Goal: Task Accomplishment & Management: Manage account settings

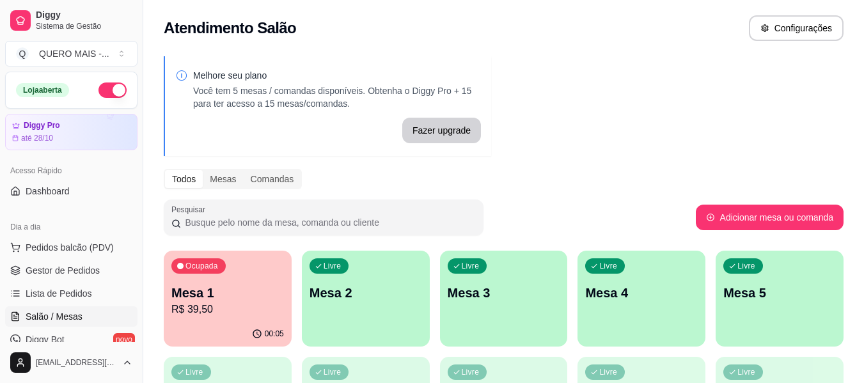
click at [353, 251] on div "Livre Mesa 2" at bounding box center [366, 291] width 128 height 81
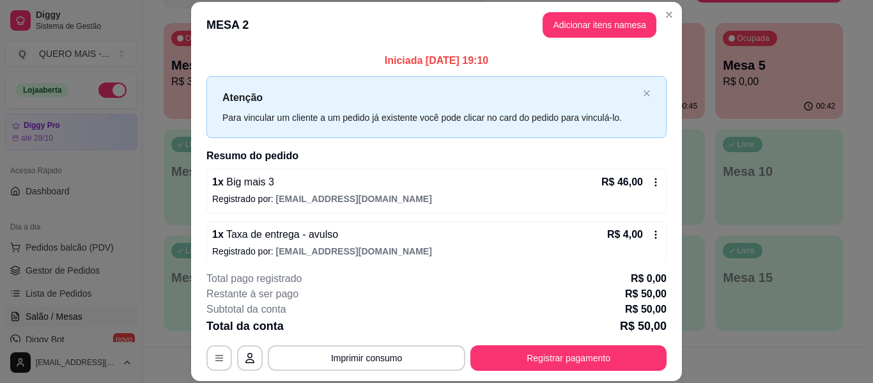
scroll to position [228, 0]
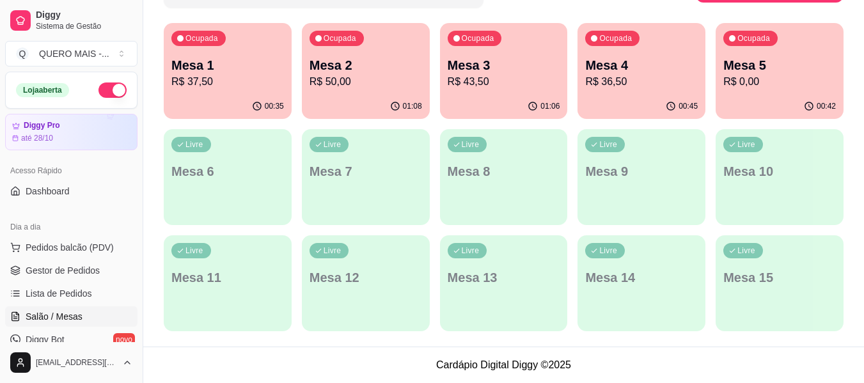
click at [751, 87] on p "R$ 0,00" at bounding box center [779, 81] width 113 height 15
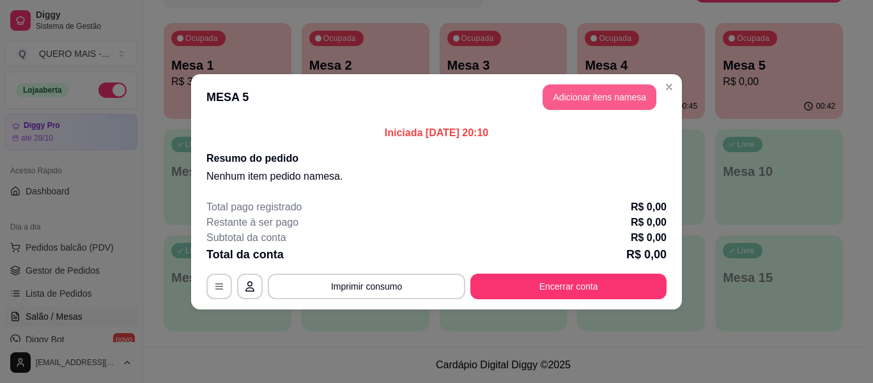
click at [616, 100] on button "Adicionar itens na mesa" at bounding box center [600, 97] width 114 height 26
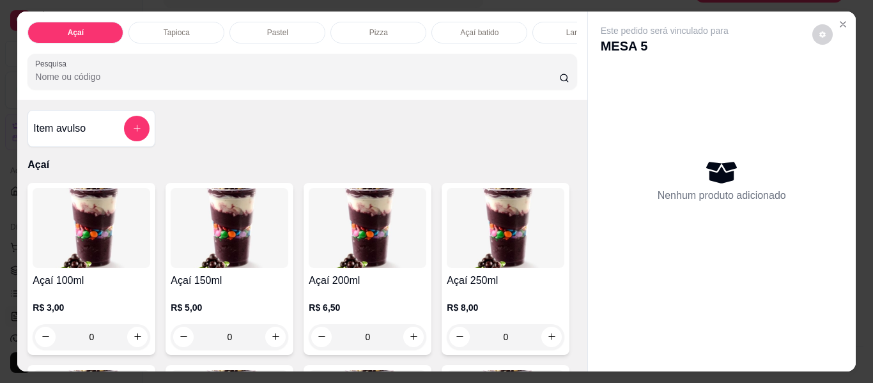
scroll to position [192, 0]
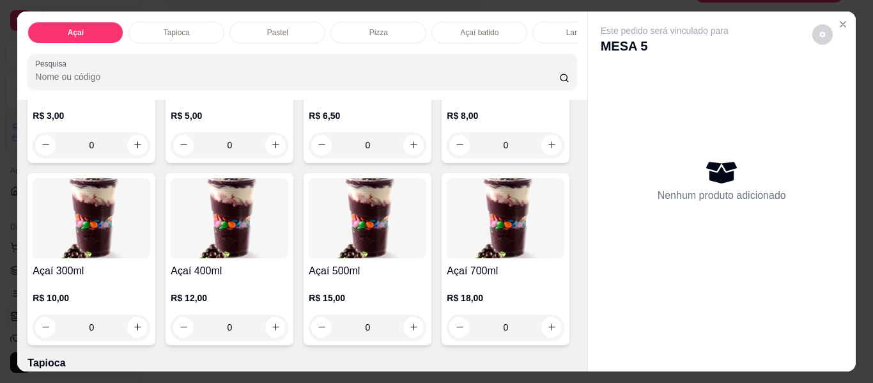
click at [182, 27] on p "Tapioca" at bounding box center [177, 32] width 26 height 10
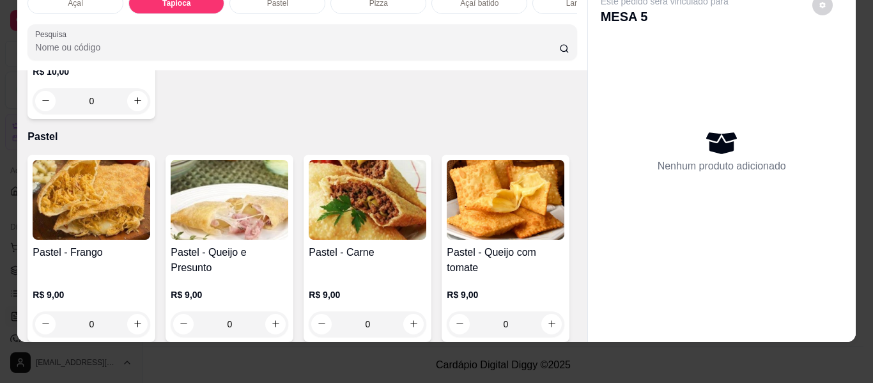
scroll to position [822, 0]
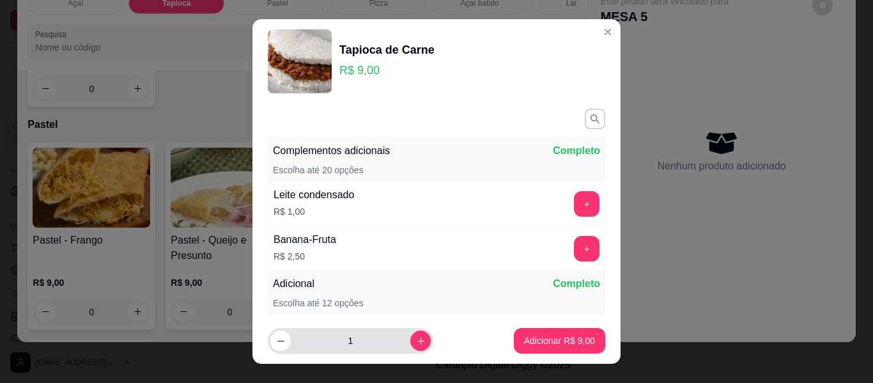
click at [407, 351] on div "1" at bounding box center [350, 341] width 160 height 26
click at [410, 342] on button "increase-product-quantity" at bounding box center [420, 341] width 20 height 20
type input "2"
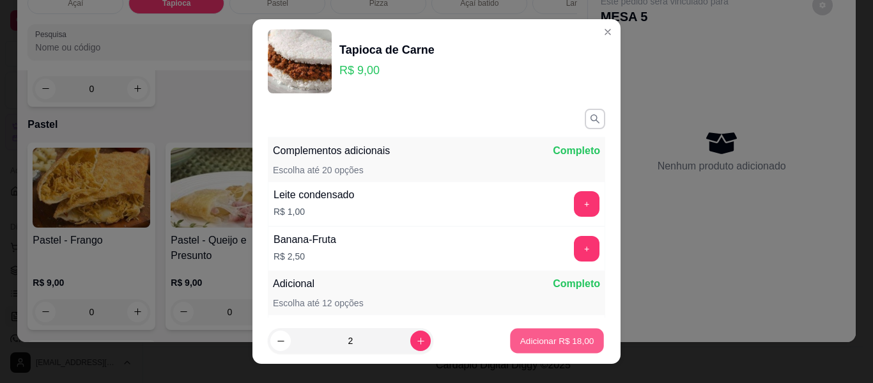
click at [521, 342] on p "Adicionar R$ 18,00" at bounding box center [557, 340] width 74 height 12
type input "2"
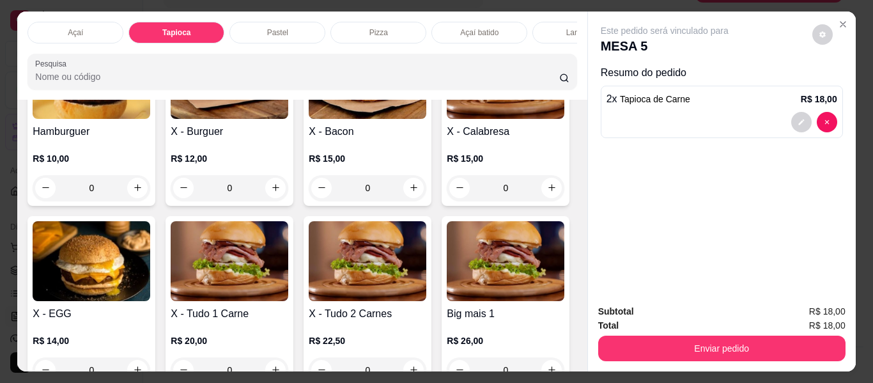
scroll to position [0, 557]
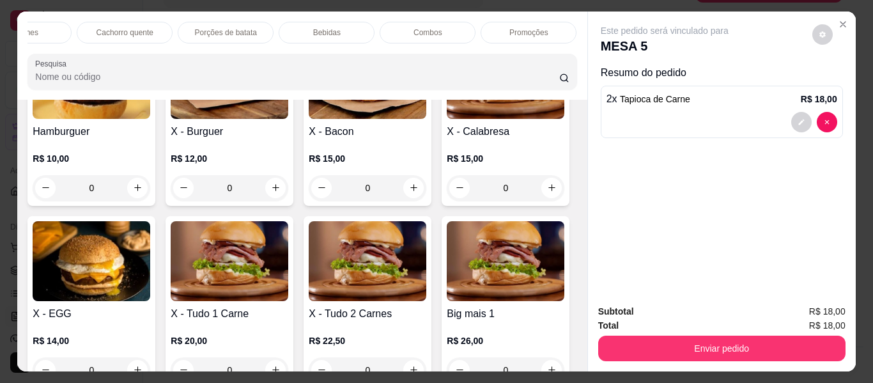
click at [324, 30] on p "Bebidas" at bounding box center [326, 32] width 27 height 10
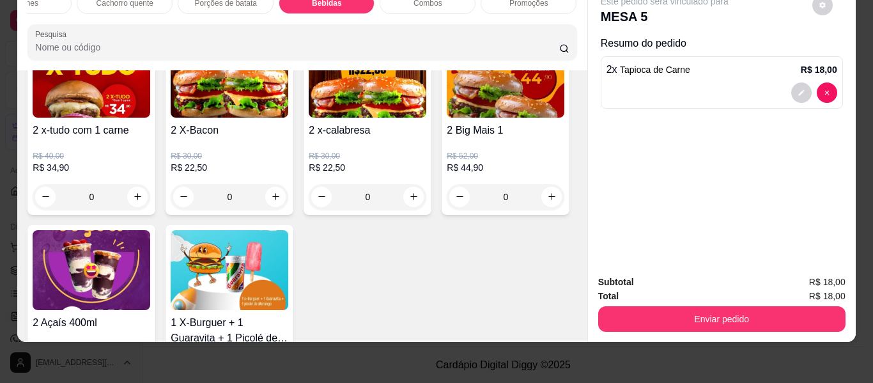
scroll to position [3623, 0]
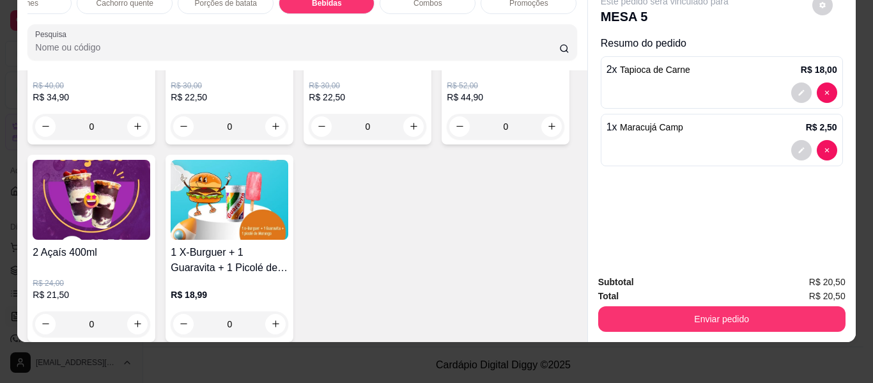
type input "2"
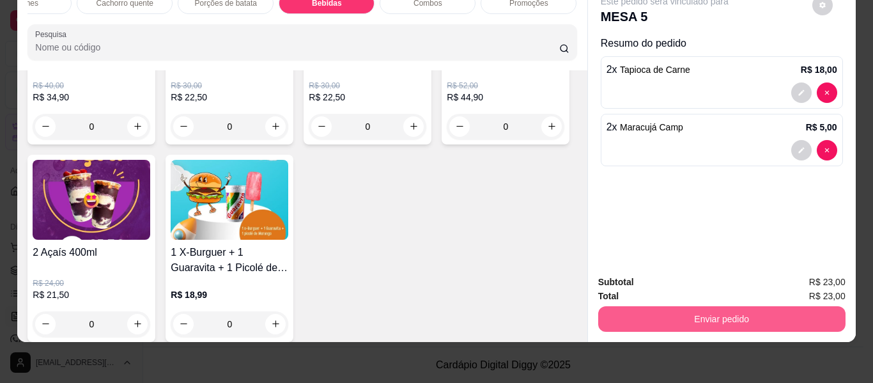
click at [676, 308] on button "Enviar pedido" at bounding box center [721, 319] width 247 height 26
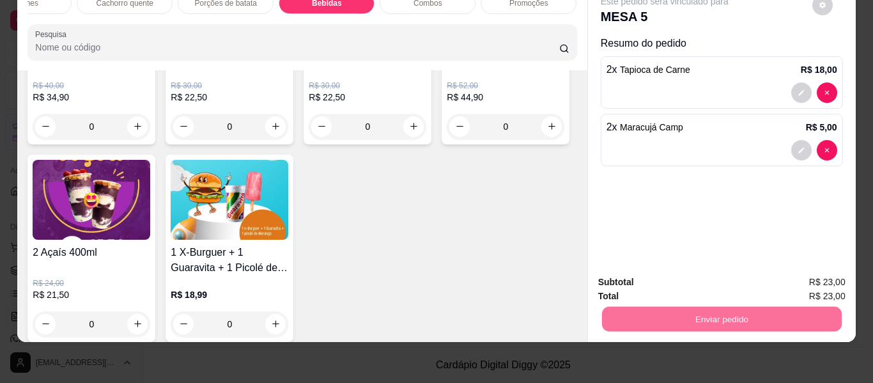
click at [795, 272] on button "Enviar pedido" at bounding box center [812, 278] width 72 height 24
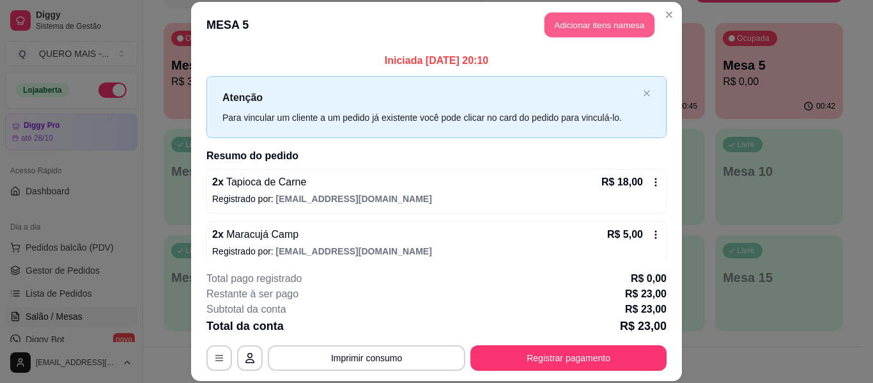
click at [555, 35] on button "Adicionar itens na mesa" at bounding box center [600, 25] width 110 height 25
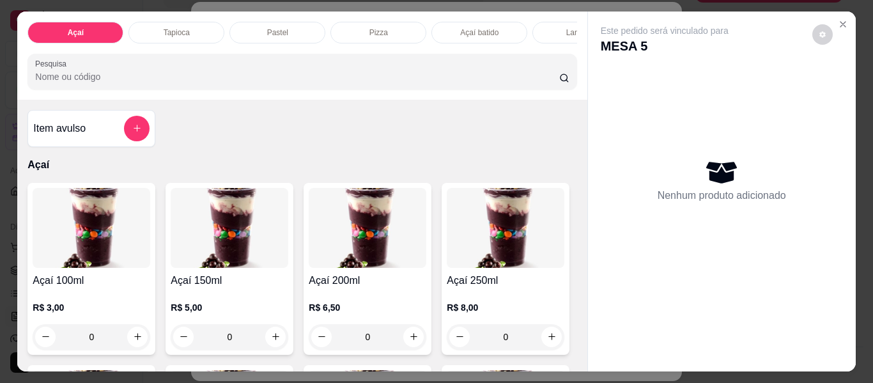
click at [254, 32] on div "Pastel" at bounding box center [278, 33] width 96 height 22
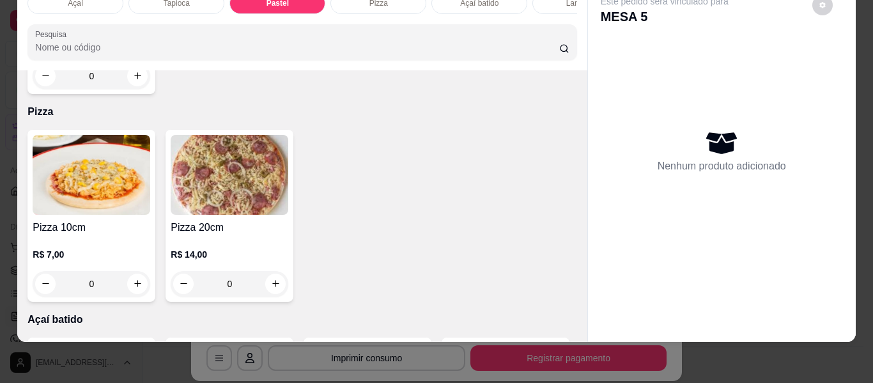
scroll to position [1242, 0]
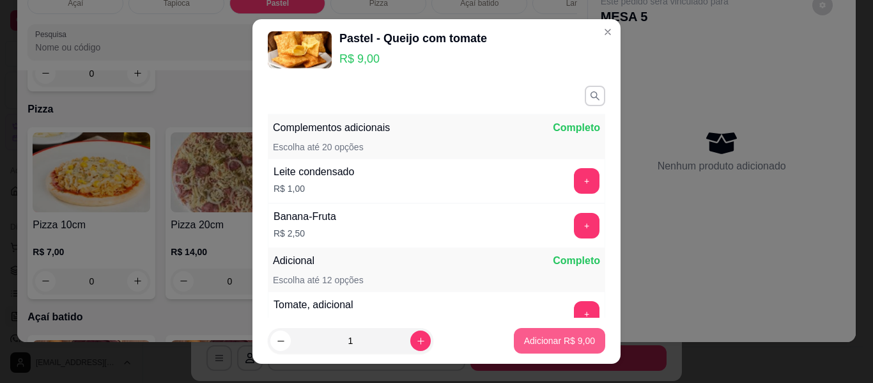
click at [526, 345] on p "Adicionar R$ 9,00" at bounding box center [559, 340] width 71 height 13
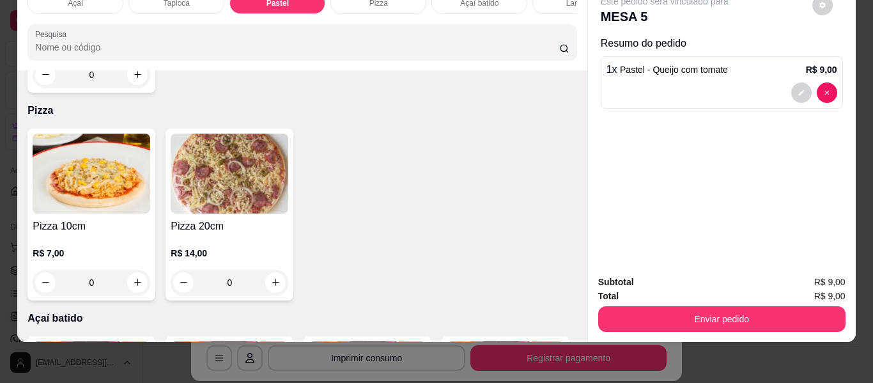
type input "1"
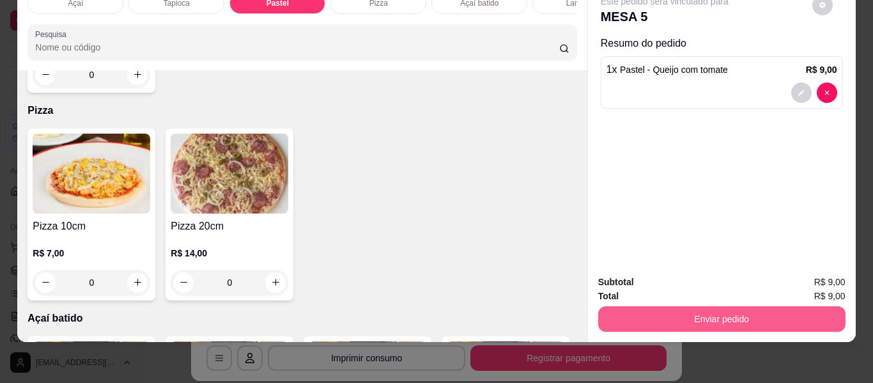
click at [714, 312] on button "Enviar pedido" at bounding box center [721, 319] width 247 height 26
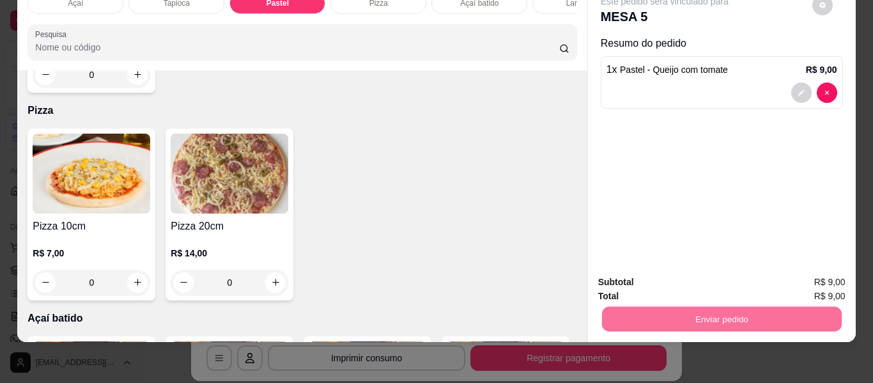
click at [795, 276] on button "Enviar pedido" at bounding box center [812, 278] width 72 height 24
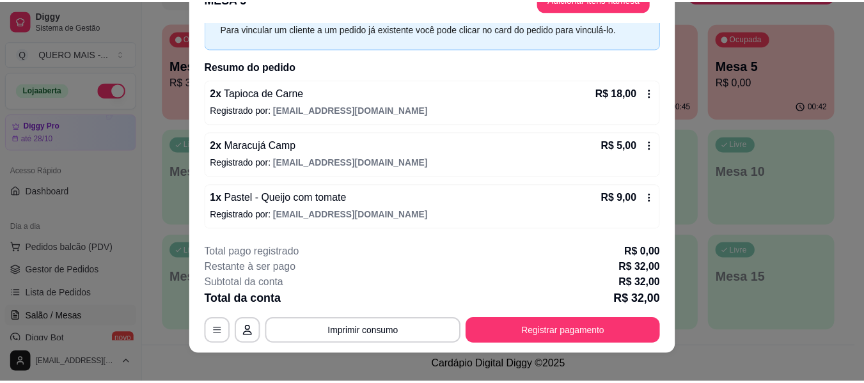
scroll to position [39, 0]
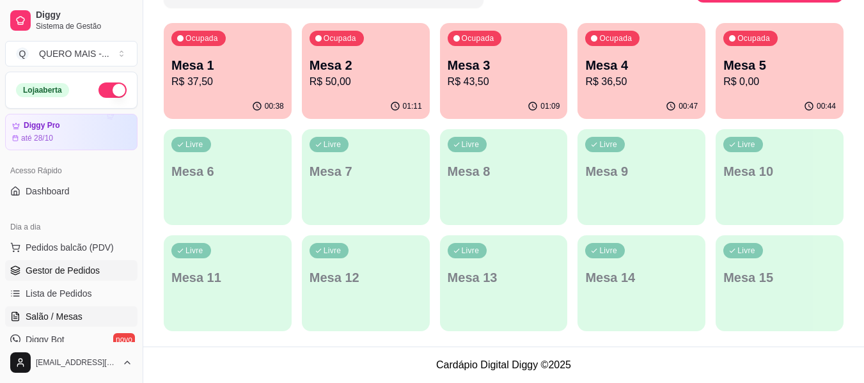
click at [53, 276] on span "Gestor de Pedidos" at bounding box center [63, 270] width 74 height 13
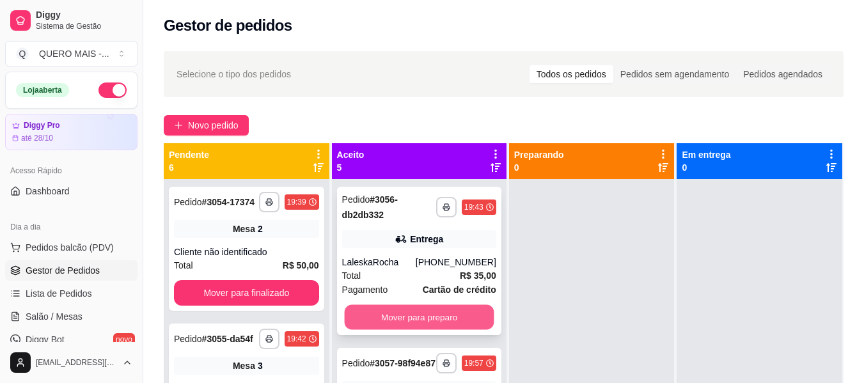
click at [430, 316] on button "Mover para preparo" at bounding box center [419, 317] width 150 height 25
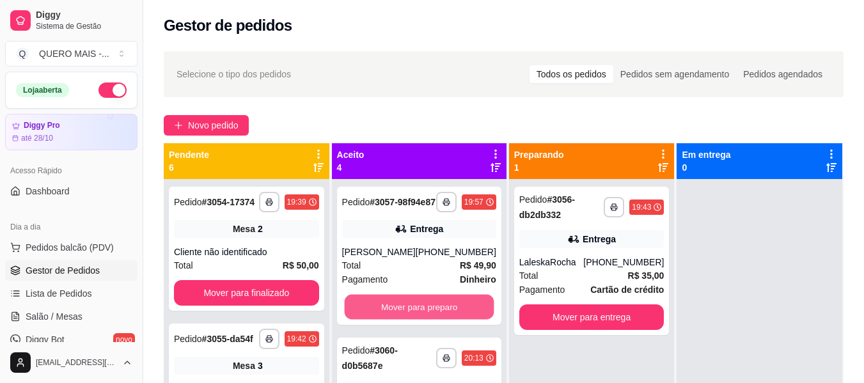
click at [430, 316] on button "Mover para preparo" at bounding box center [419, 307] width 150 height 25
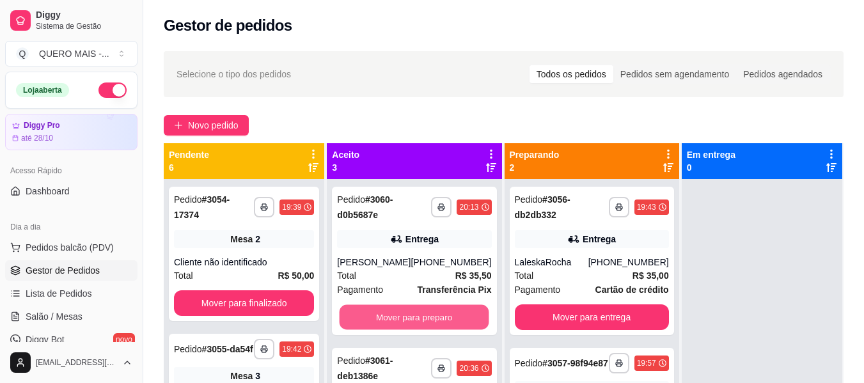
click at [430, 316] on button "Mover para preparo" at bounding box center [415, 317] width 150 height 25
click at [430, 316] on button "Mover para preparo" at bounding box center [414, 317] width 154 height 26
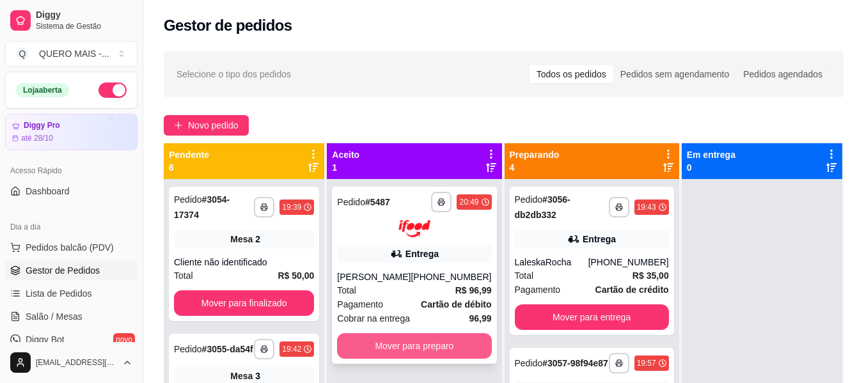
click at [428, 359] on button "Mover para preparo" at bounding box center [414, 346] width 154 height 26
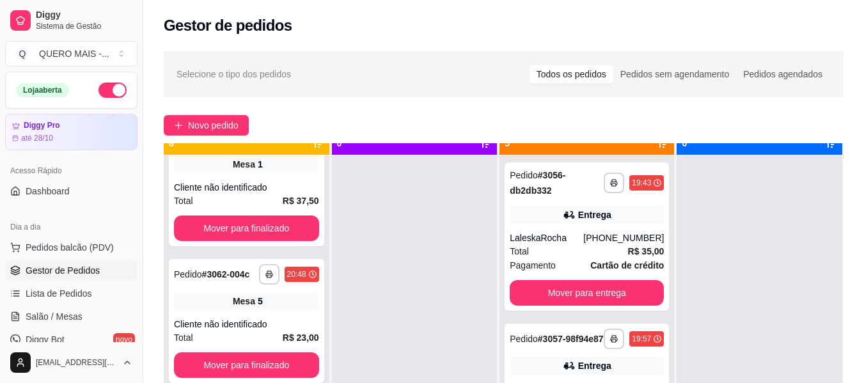
scroll to position [36, 0]
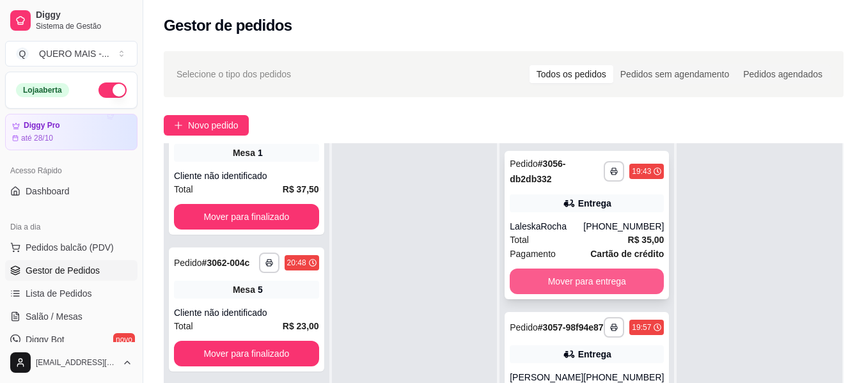
click at [533, 276] on button "Mover para entrega" at bounding box center [587, 282] width 154 height 26
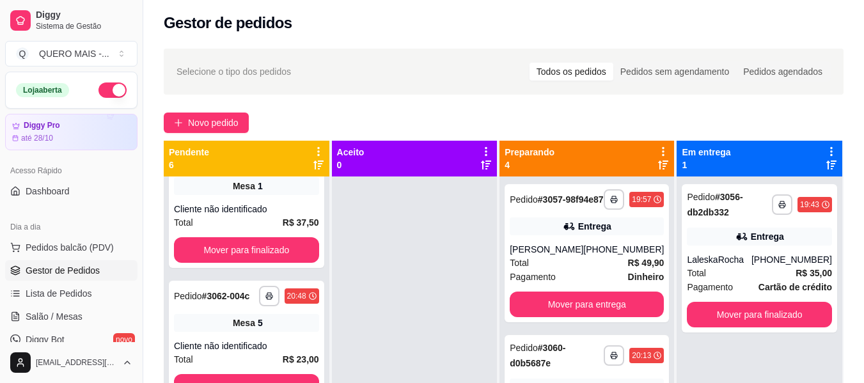
scroll to position [0, 0]
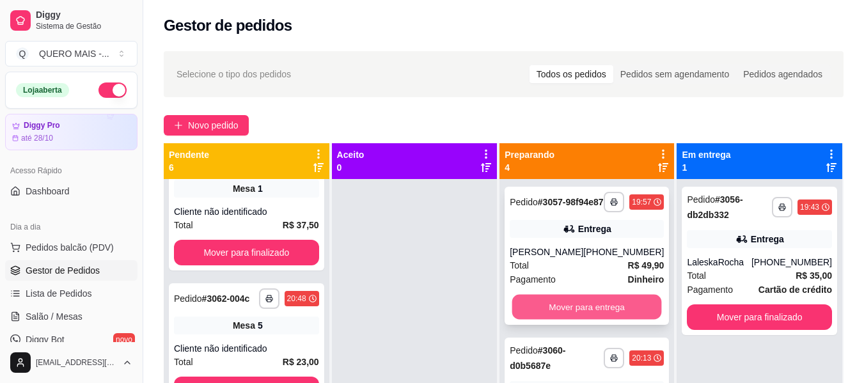
click at [544, 312] on button "Mover para entrega" at bounding box center [587, 307] width 150 height 25
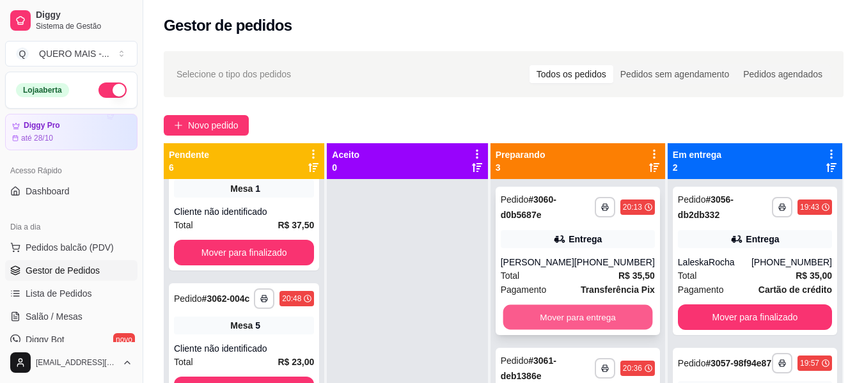
click at [554, 318] on button "Mover para entrega" at bounding box center [578, 317] width 150 height 25
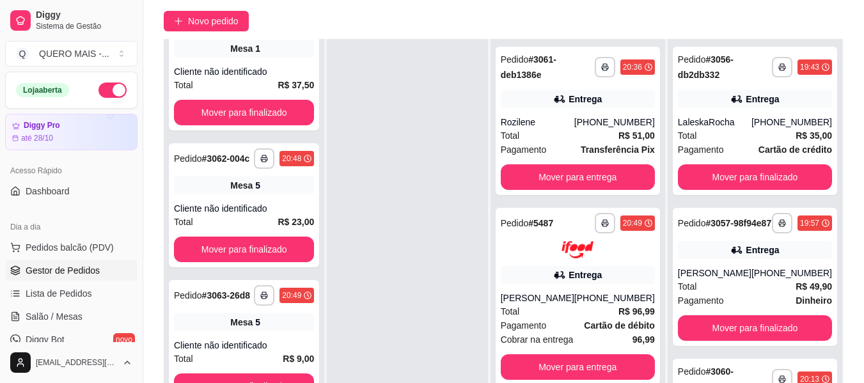
scroll to position [195, 0]
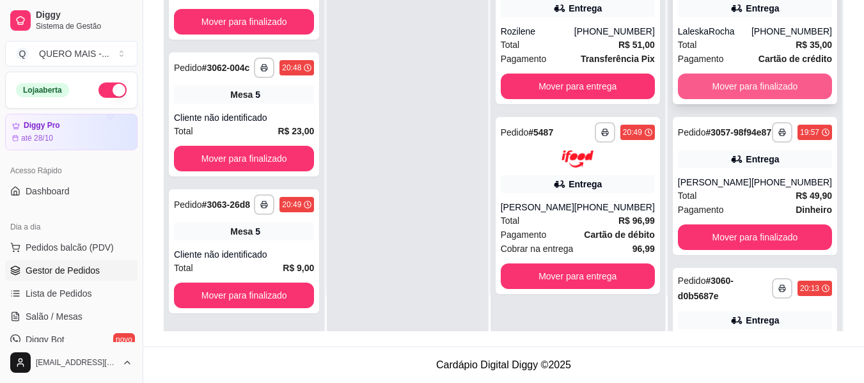
click at [714, 93] on button "Mover para finalizado" at bounding box center [755, 87] width 154 height 26
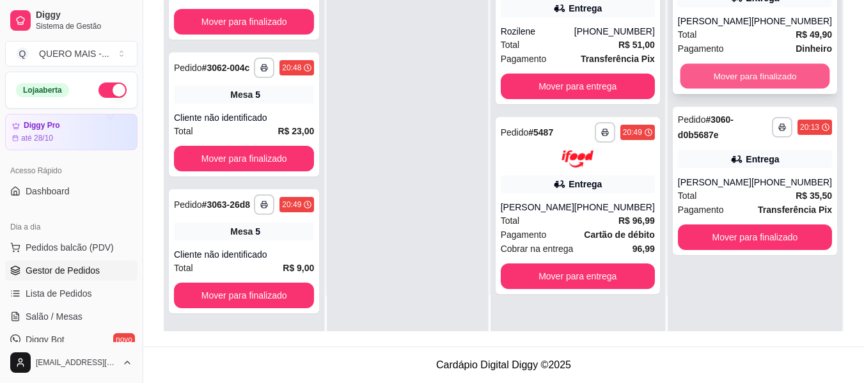
click at [730, 78] on button "Mover para finalizado" at bounding box center [755, 76] width 150 height 25
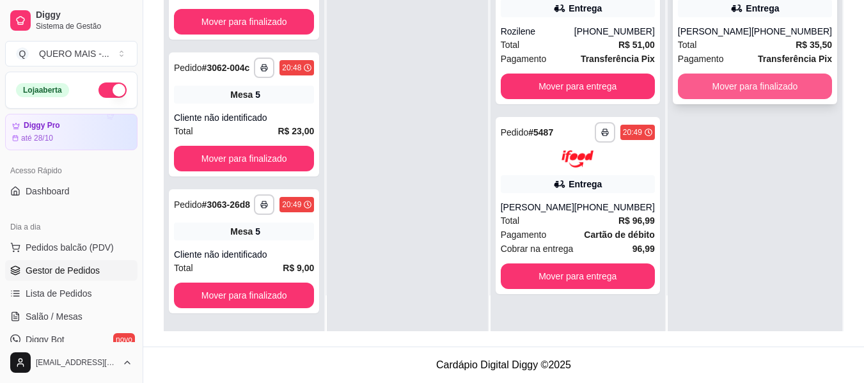
click at [737, 84] on button "Mover para finalizado" at bounding box center [755, 87] width 154 height 26
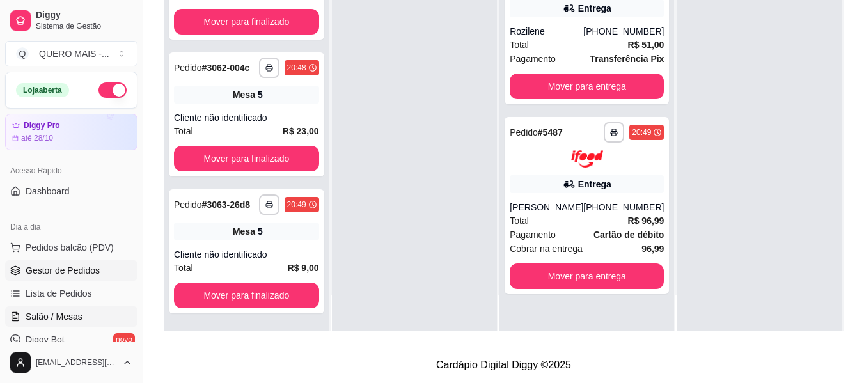
click at [42, 321] on span "Salão / Mesas" at bounding box center [54, 316] width 57 height 13
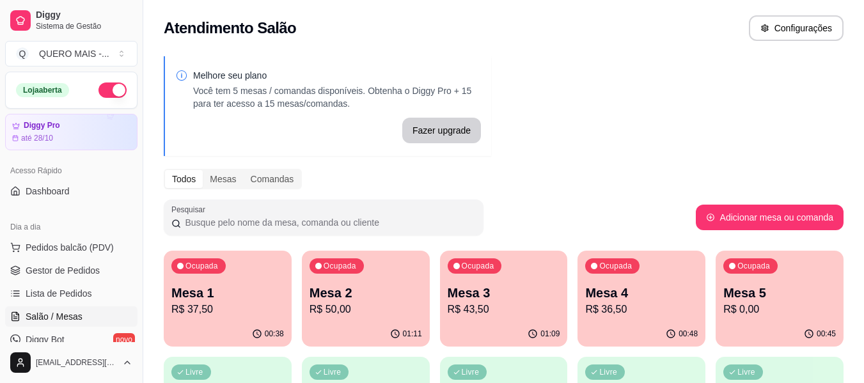
click at [223, 306] on p "R$ 37,50" at bounding box center [227, 309] width 113 height 15
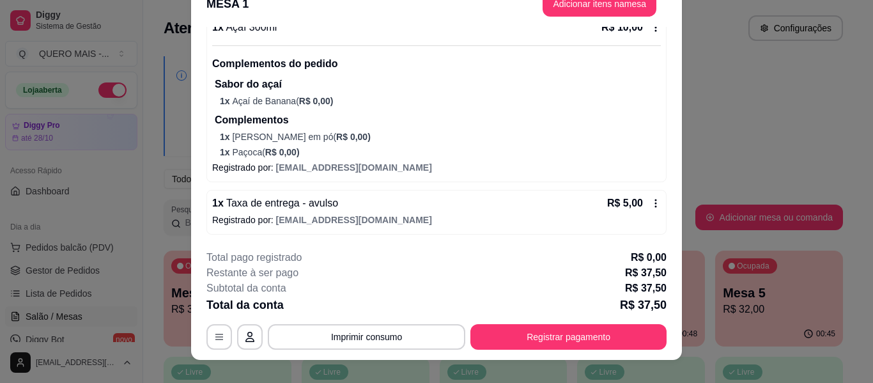
scroll to position [39, 0]
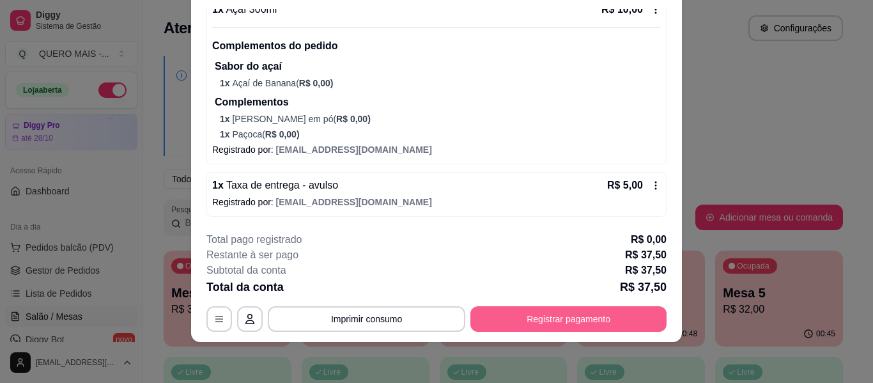
click at [533, 319] on button "Registrar pagamento" at bounding box center [569, 319] width 196 height 26
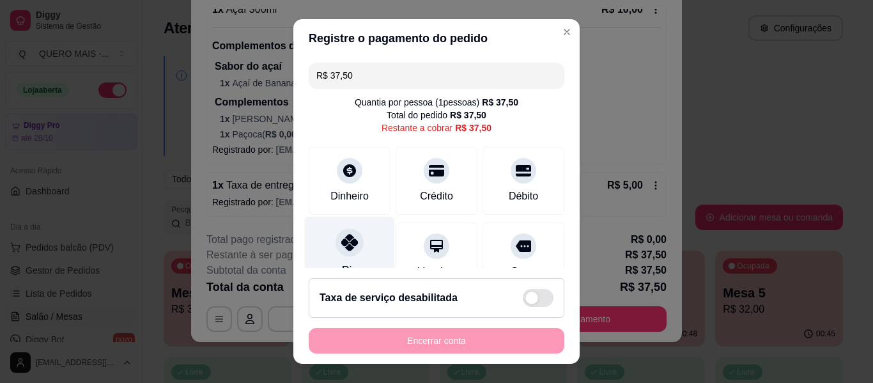
click at [341, 251] on icon at bounding box center [349, 242] width 17 height 17
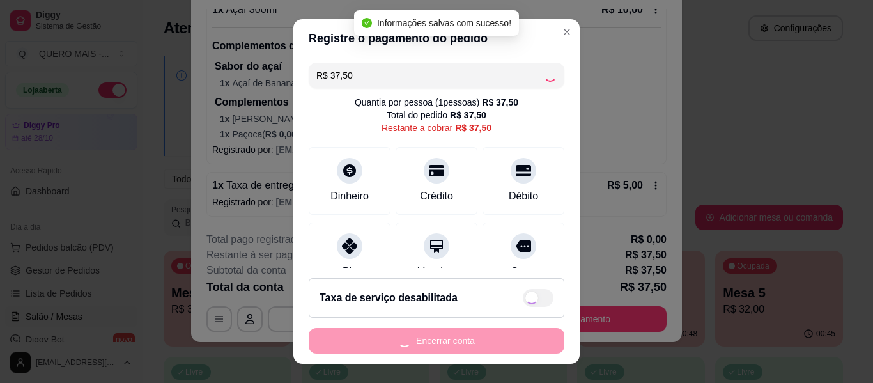
type input "R$ 0,00"
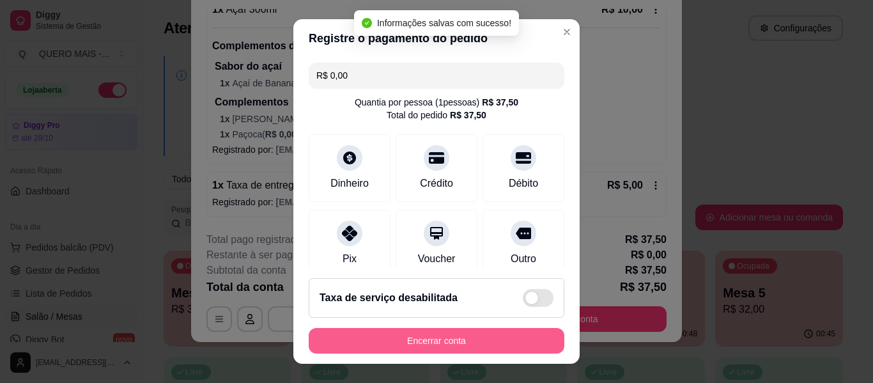
click at [398, 340] on button "Encerrar conta" at bounding box center [437, 341] width 256 height 26
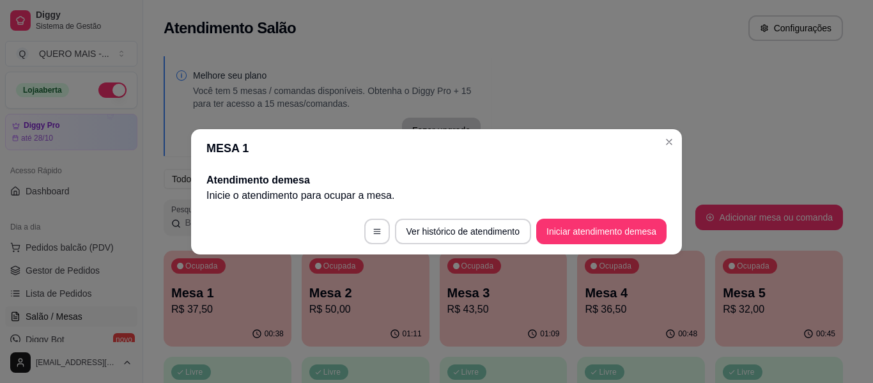
scroll to position [0, 0]
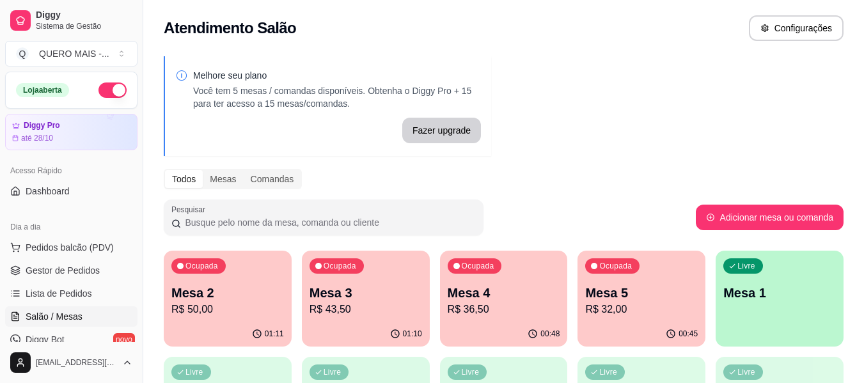
click at [248, 319] on div "Ocupada Mesa 2 R$ 50,00" at bounding box center [228, 286] width 128 height 71
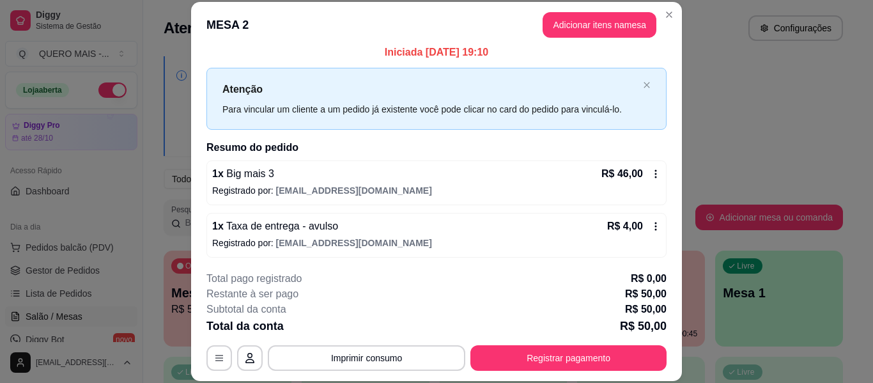
scroll to position [10, 0]
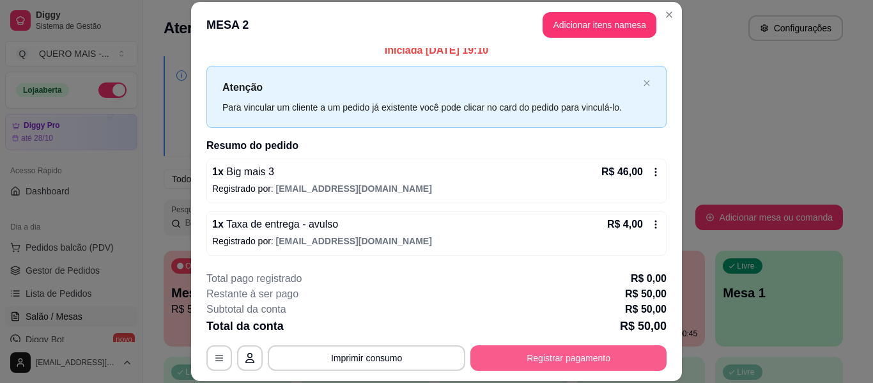
click at [508, 354] on button "Registrar pagamento" at bounding box center [569, 358] width 196 height 26
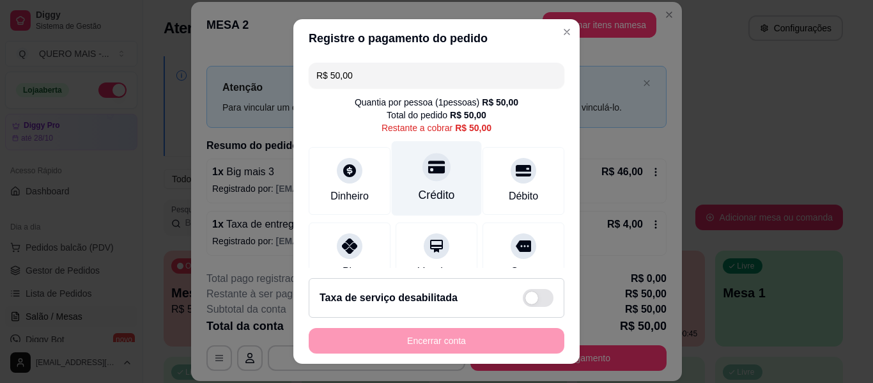
click at [419, 185] on div "Crédito" at bounding box center [437, 178] width 90 height 75
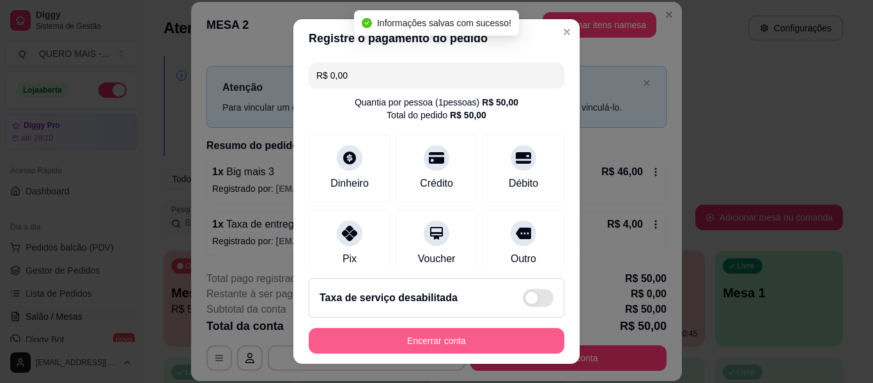
type input "R$ 0,00"
click at [396, 341] on button "Encerrar conta" at bounding box center [437, 341] width 248 height 25
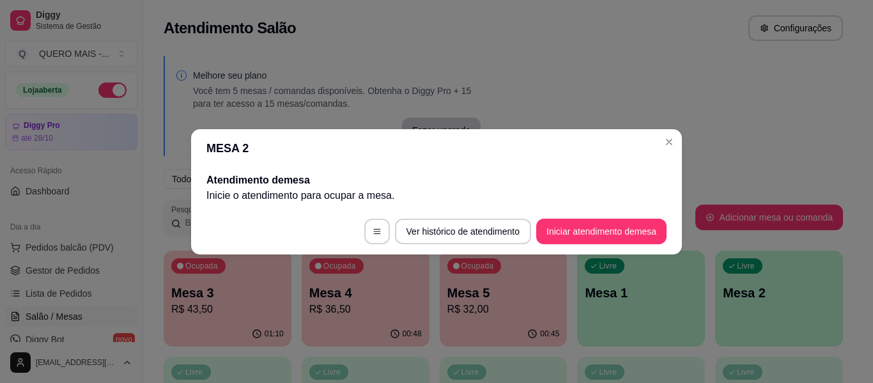
scroll to position [0, 0]
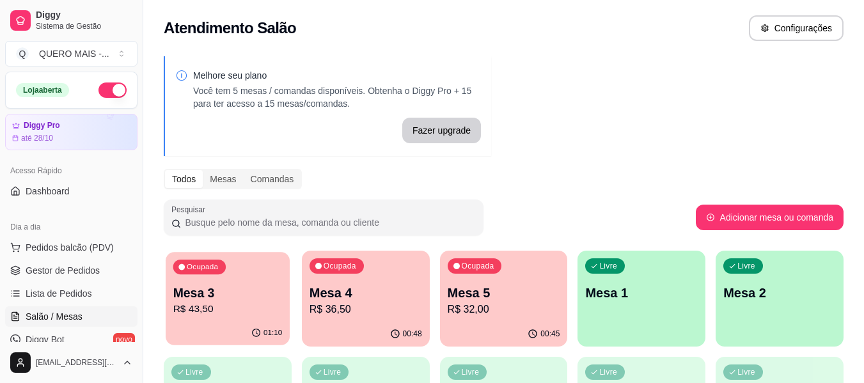
click at [229, 318] on div "Ocupada Mesa 3 R$ 43,50" at bounding box center [228, 286] width 124 height 69
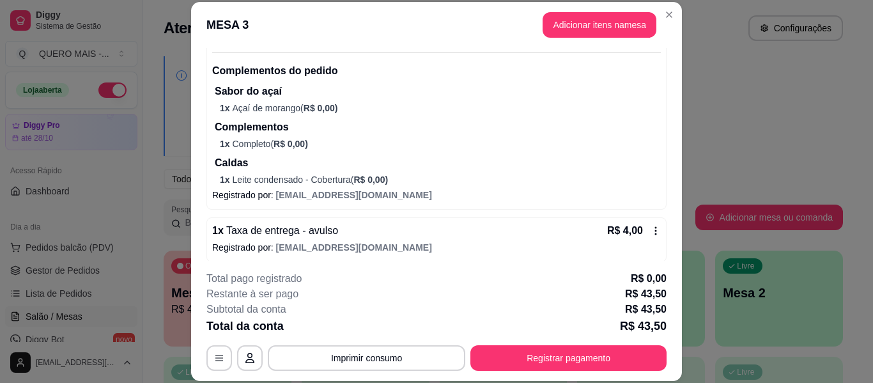
scroll to position [350, 0]
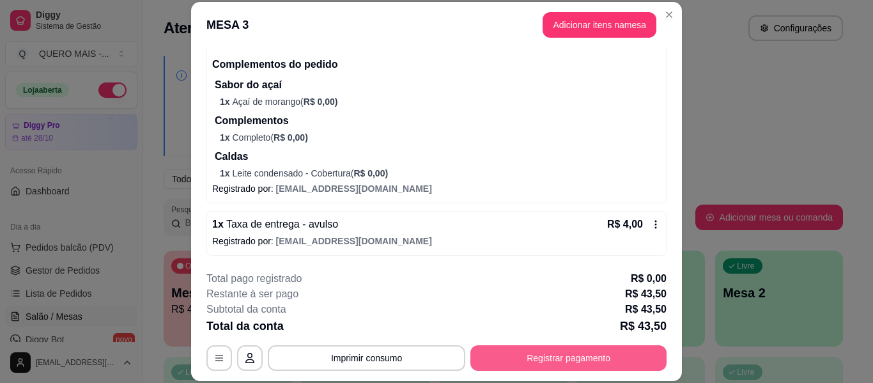
click at [516, 355] on button "Registrar pagamento" at bounding box center [569, 358] width 196 height 26
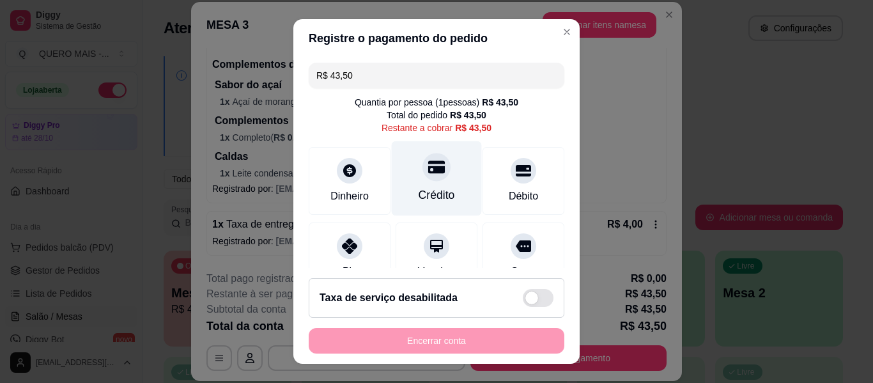
click at [423, 180] on div at bounding box center [437, 167] width 28 height 28
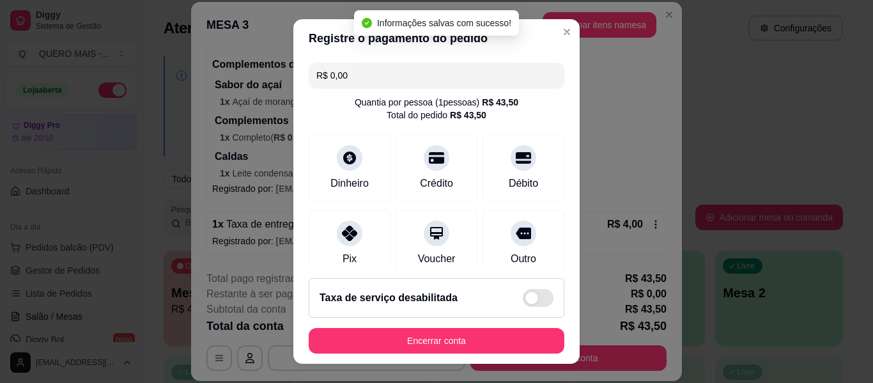
type input "R$ 0,00"
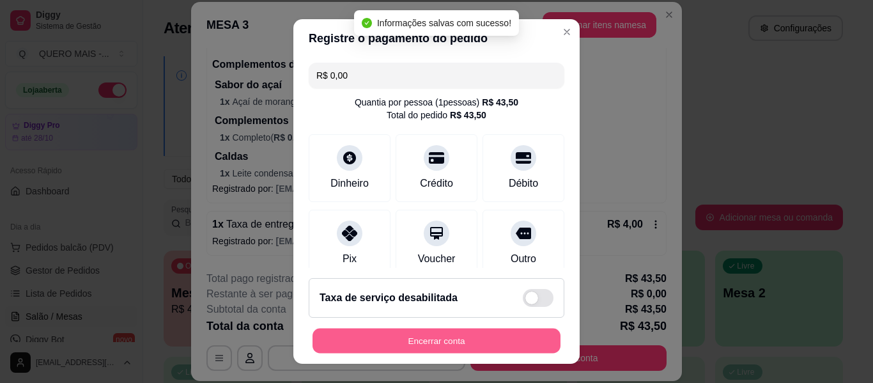
click at [418, 336] on button "Encerrar conta" at bounding box center [437, 341] width 248 height 25
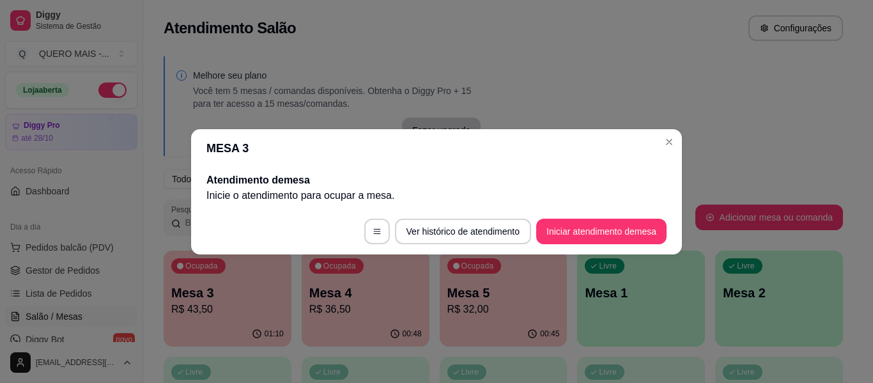
scroll to position [0, 0]
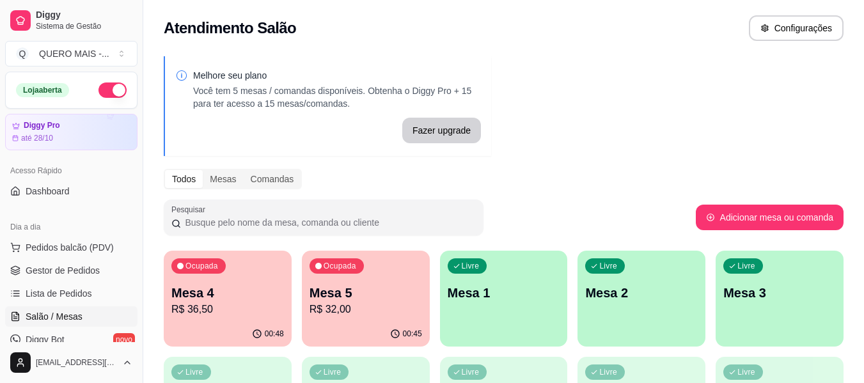
click at [242, 307] on p "R$ 36,50" at bounding box center [227, 309] width 113 height 15
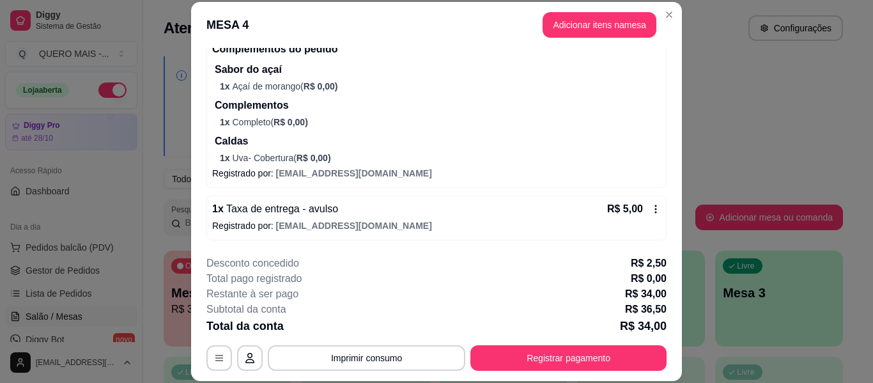
scroll to position [39, 0]
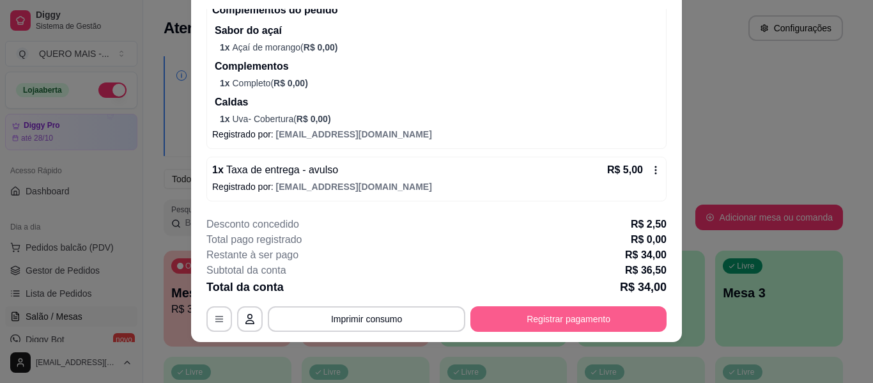
click at [580, 320] on button "Registrar pagamento" at bounding box center [569, 319] width 196 height 26
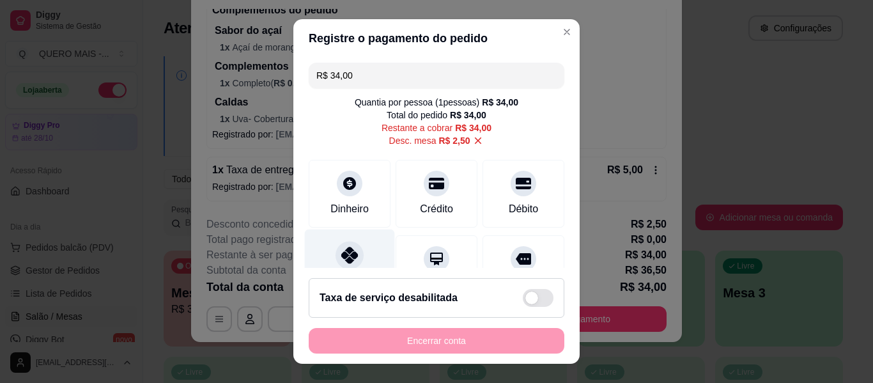
click at [342, 250] on icon at bounding box center [349, 255] width 17 height 17
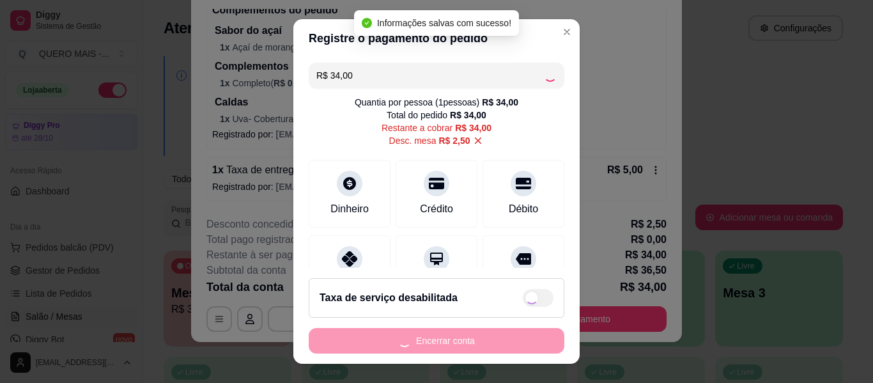
type input "R$ 0,00"
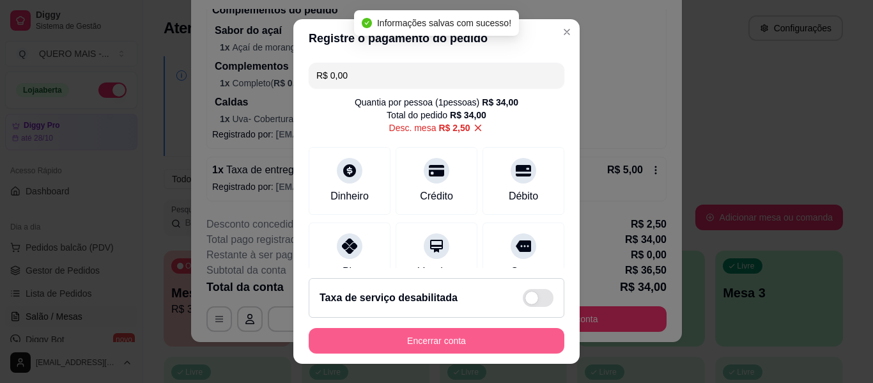
click at [437, 343] on button "Encerrar conta" at bounding box center [437, 341] width 256 height 26
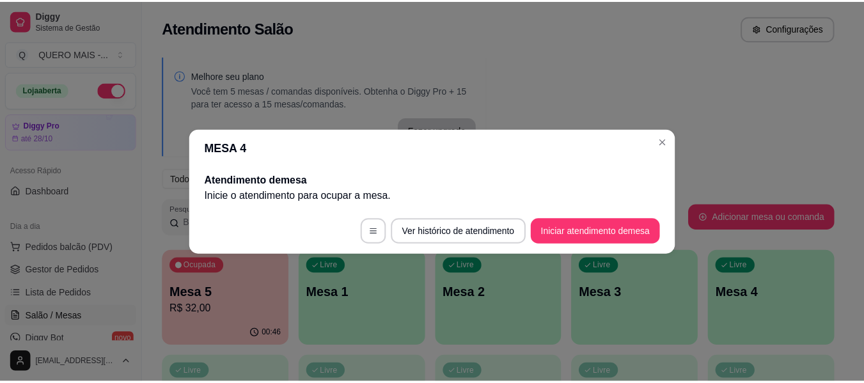
scroll to position [0, 0]
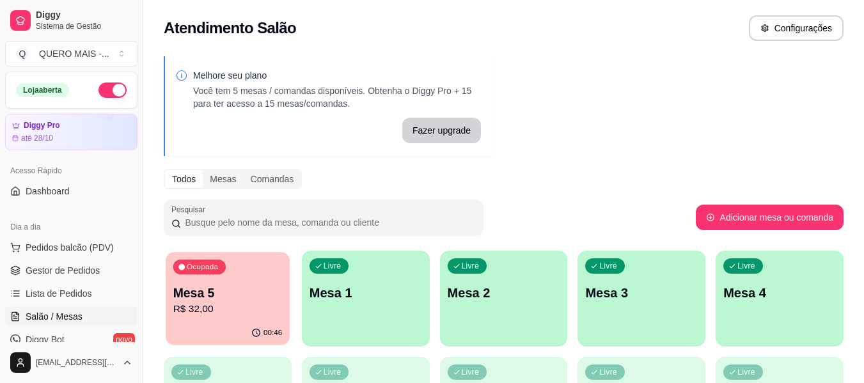
click at [217, 317] on div "Ocupada Mesa 5 R$ 32,00" at bounding box center [228, 286] width 124 height 69
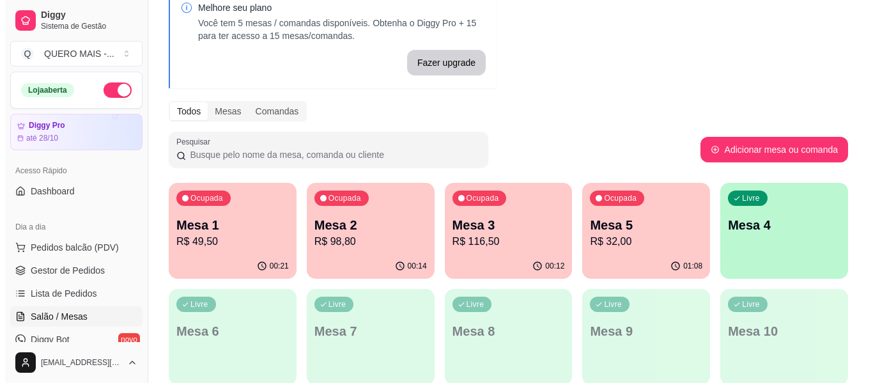
scroll to position [128, 0]
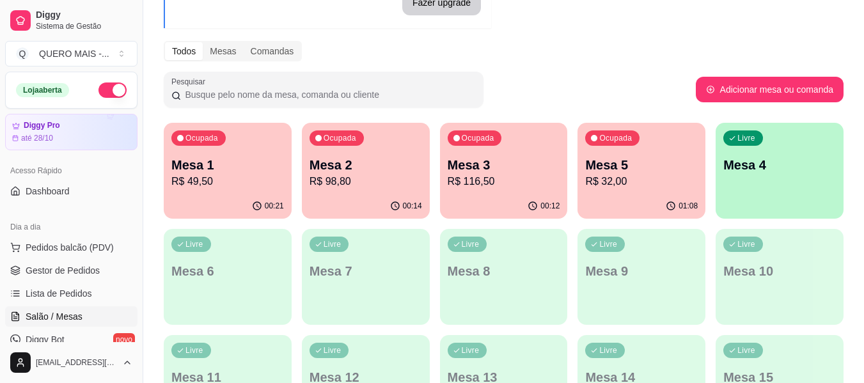
click at [213, 188] on p "R$ 49,50" at bounding box center [227, 181] width 113 height 15
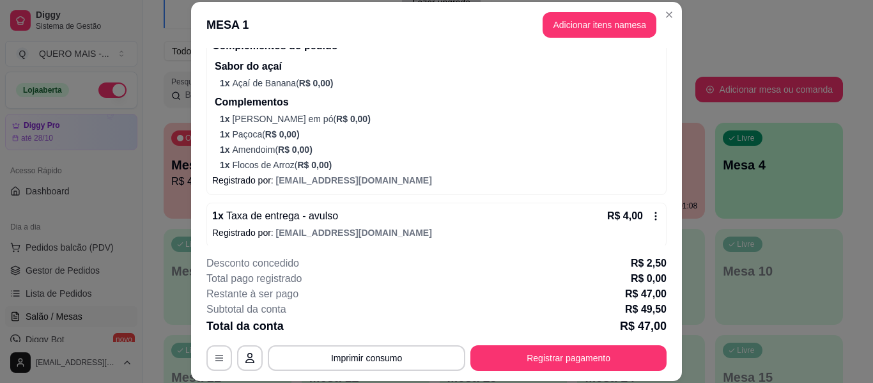
scroll to position [598, 0]
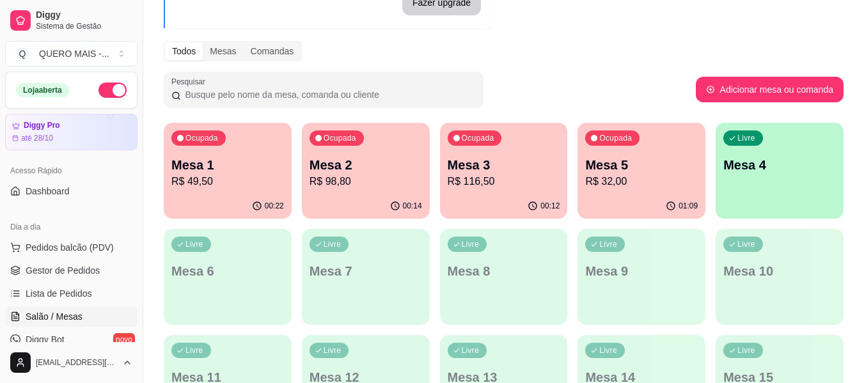
click at [613, 187] on p "R$ 32,00" at bounding box center [641, 181] width 113 height 15
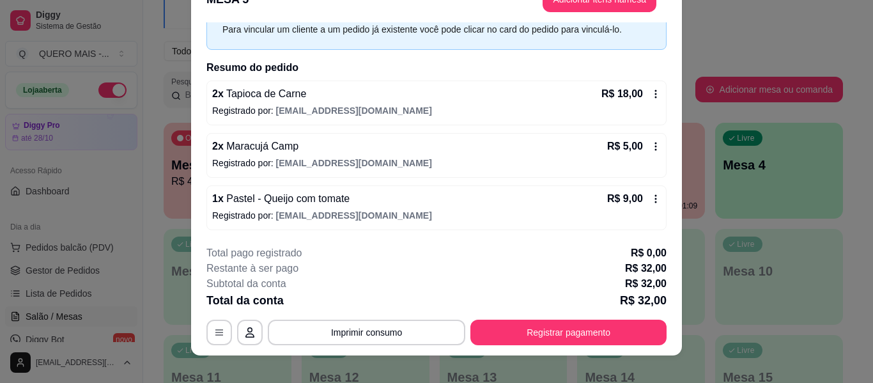
scroll to position [39, 0]
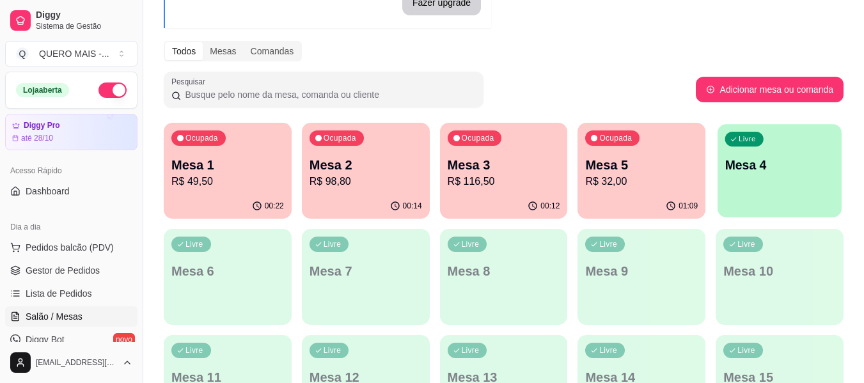
click at [778, 181] on div "Livre Mesa 4" at bounding box center [779, 163] width 124 height 78
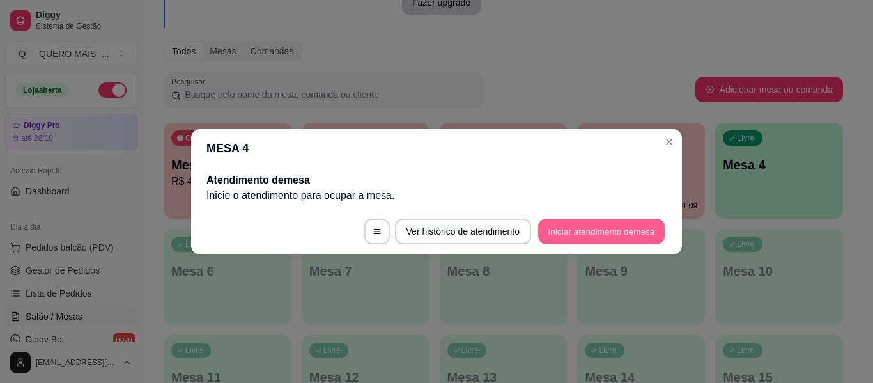
click at [615, 229] on button "Iniciar atendimento de mesa" at bounding box center [601, 231] width 127 height 25
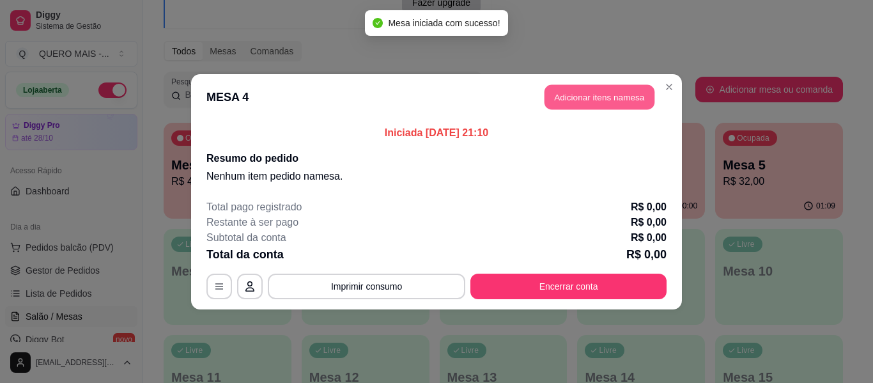
click at [579, 97] on button "Adicionar itens na mesa" at bounding box center [600, 96] width 110 height 25
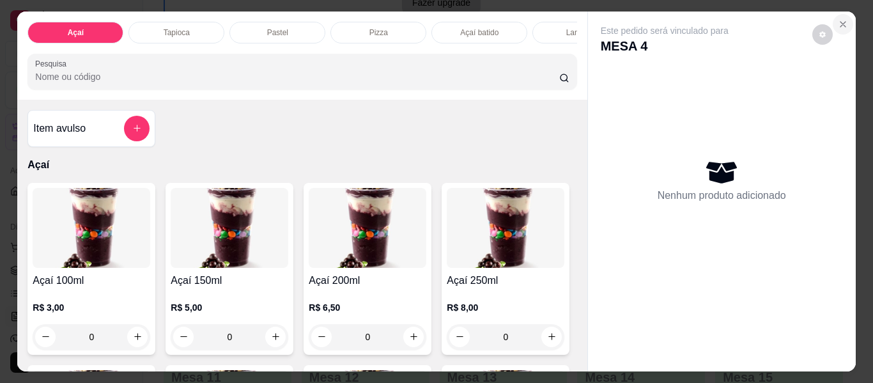
click at [841, 22] on icon "Close" at bounding box center [843, 24] width 5 height 5
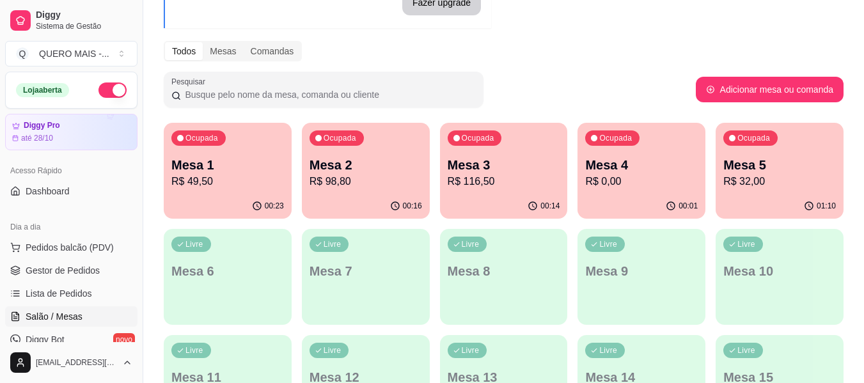
click at [614, 198] on div "00:01" at bounding box center [641, 206] width 128 height 25
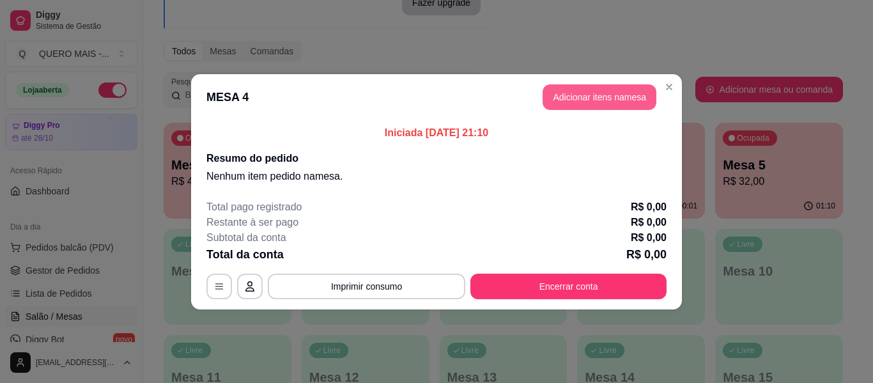
click at [586, 98] on button "Adicionar itens na mesa" at bounding box center [600, 97] width 114 height 26
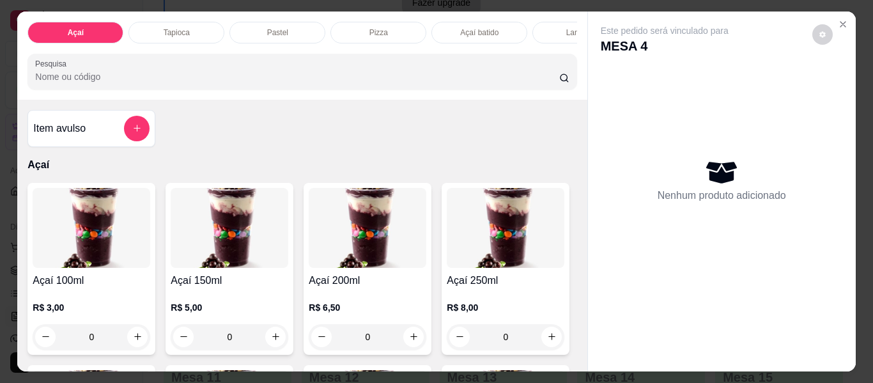
click at [130, 343] on div "0" at bounding box center [92, 337] width 118 height 26
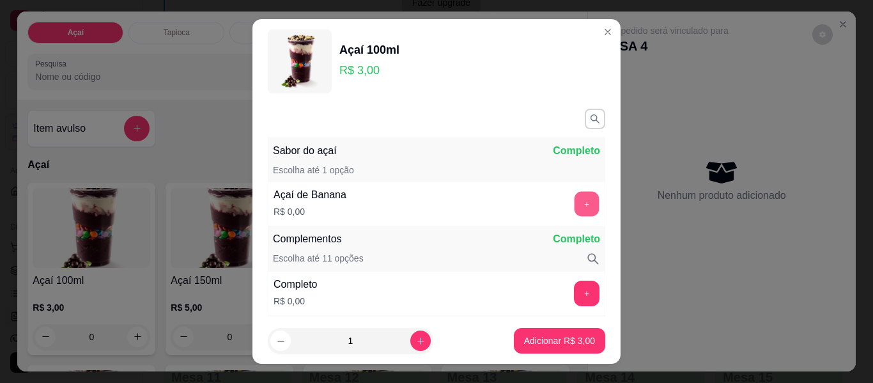
click at [575, 200] on button "+" at bounding box center [587, 204] width 25 height 25
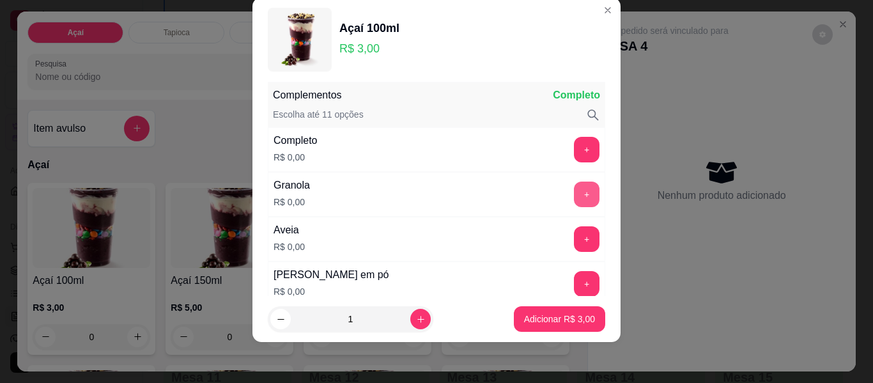
scroll to position [123, 0]
click at [574, 143] on button "+" at bounding box center [587, 149] width 26 height 26
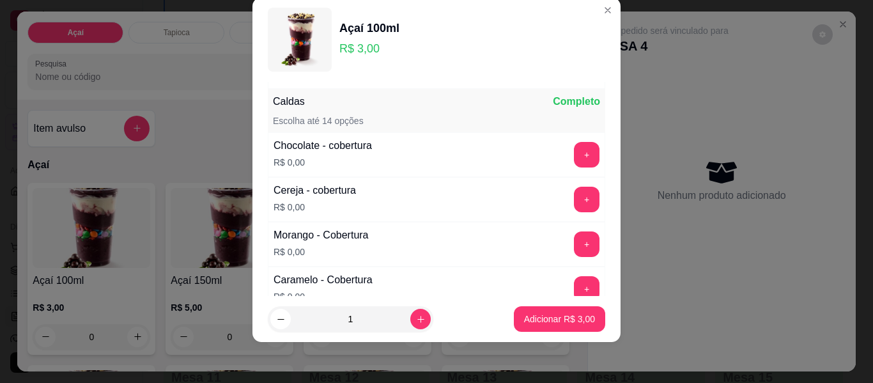
scroll to position [698, 0]
click at [574, 250] on button "+" at bounding box center [587, 244] width 26 height 26
click at [416, 318] on icon "increase-product-quantity" at bounding box center [421, 320] width 10 height 10
type input "2"
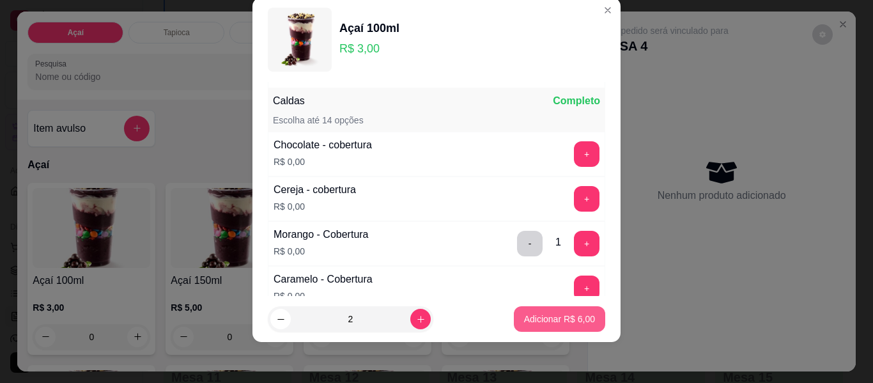
click at [563, 320] on p "Adicionar R$ 6,00" at bounding box center [559, 319] width 71 height 13
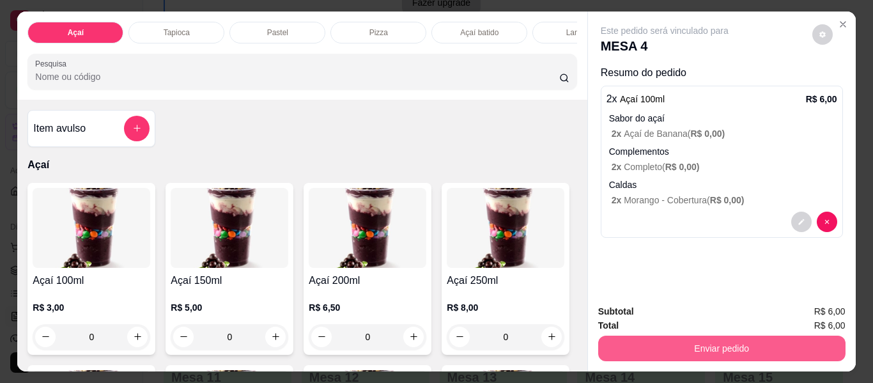
click at [712, 342] on button "Enviar pedido" at bounding box center [721, 349] width 247 height 26
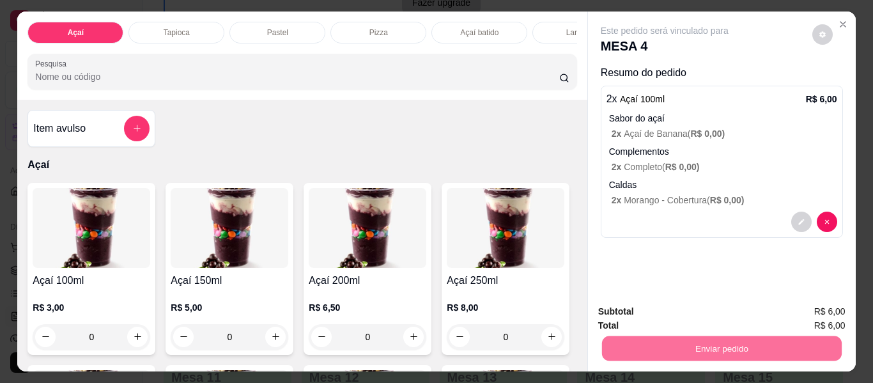
click at [801, 311] on button "Enviar pedido" at bounding box center [812, 312] width 72 height 24
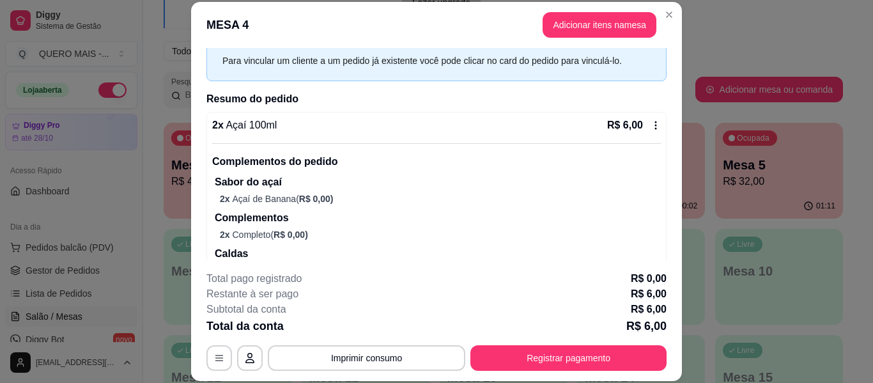
scroll to position [64, 0]
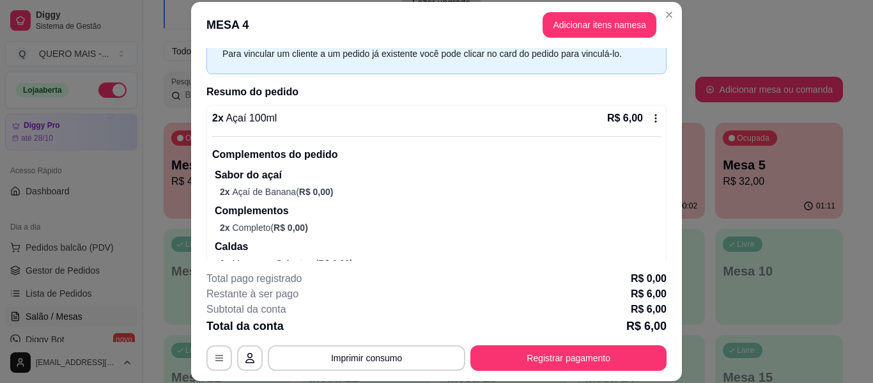
click at [651, 120] on icon at bounding box center [656, 118] width 10 height 10
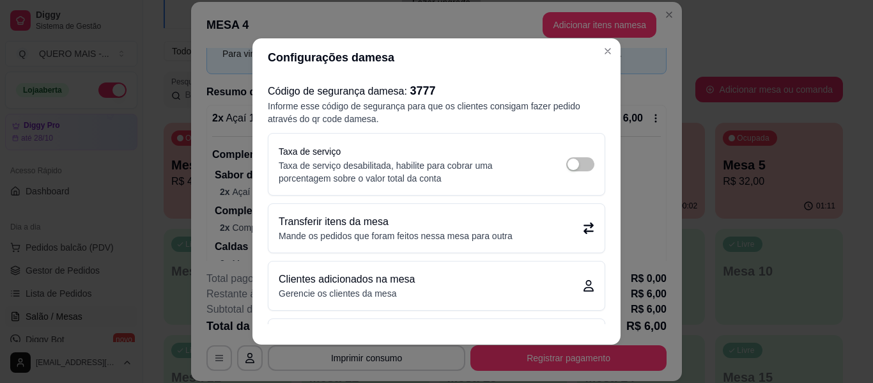
scroll to position [49, 0]
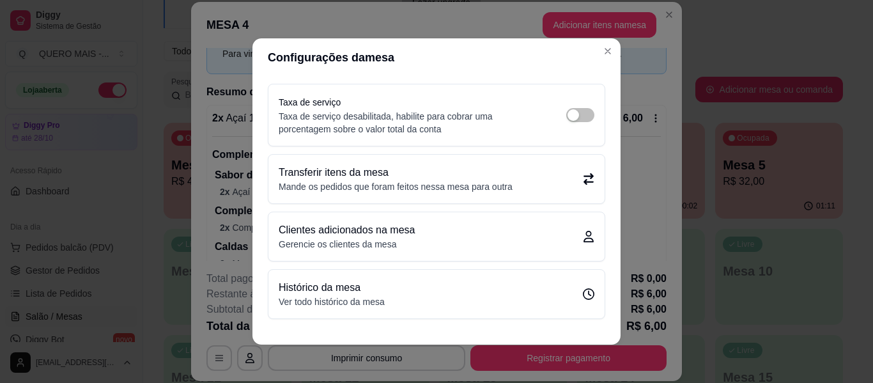
click at [419, 182] on p "Mande os pedidos que foram feitos nessa mesa para outra" at bounding box center [396, 186] width 234 height 13
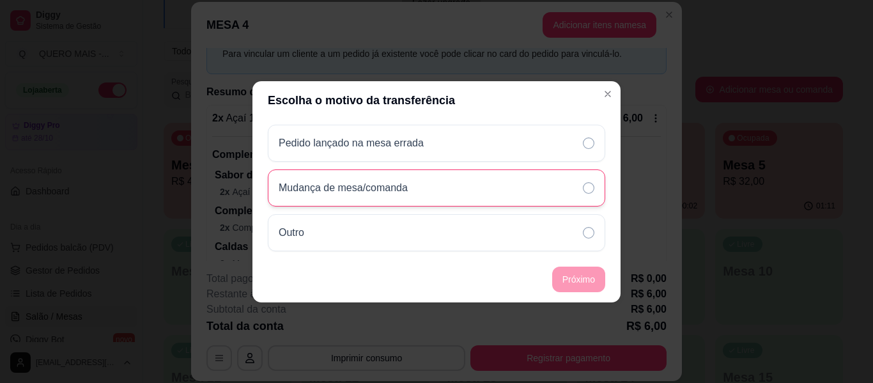
click at [350, 192] on p "Mudança de mesa/comanda" at bounding box center [343, 187] width 129 height 15
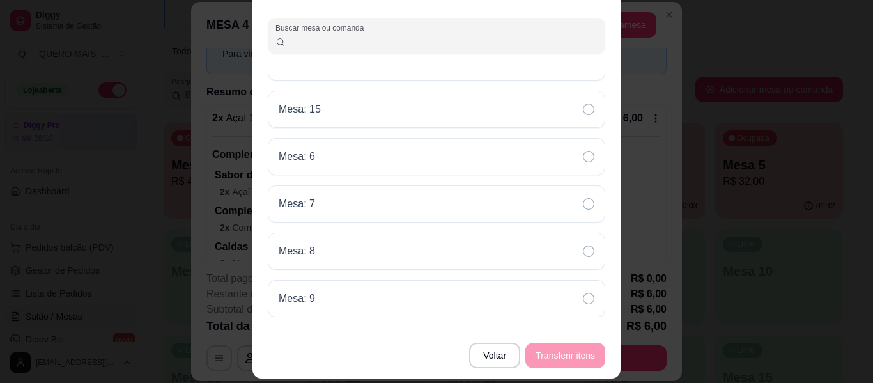
scroll to position [0, 0]
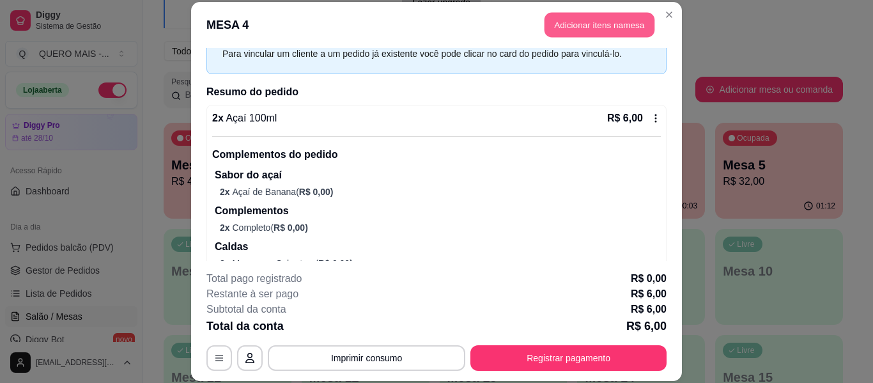
click at [605, 24] on button "Adicionar itens na mesa" at bounding box center [600, 25] width 110 height 25
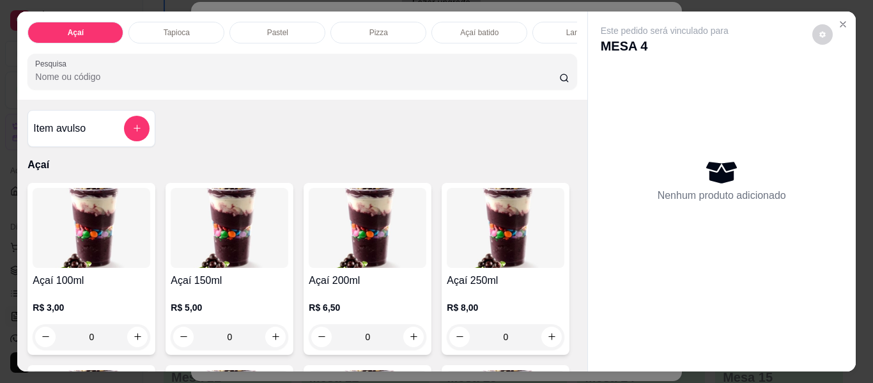
click at [267, 27] on p "Pastel" at bounding box center [277, 32] width 21 height 10
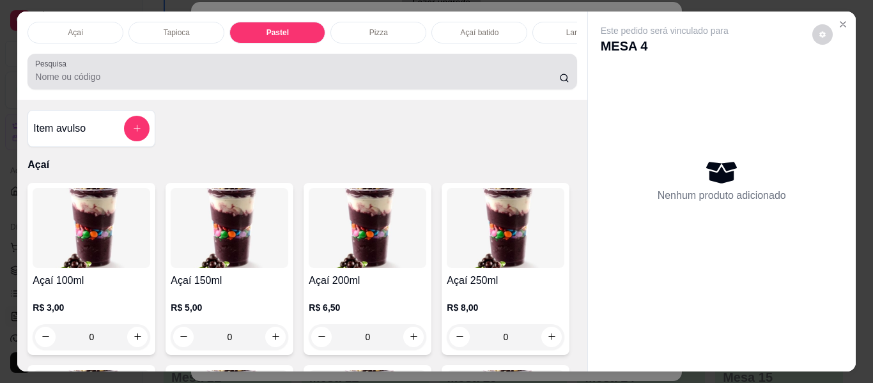
scroll to position [35, 0]
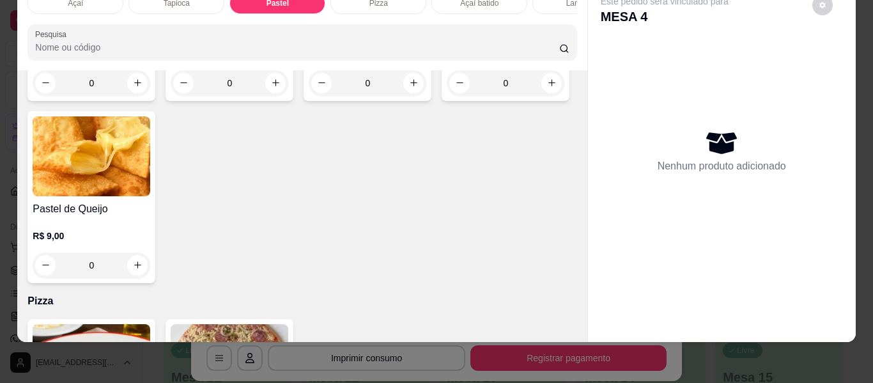
click at [273, 96] on div "0" at bounding box center [230, 83] width 118 height 26
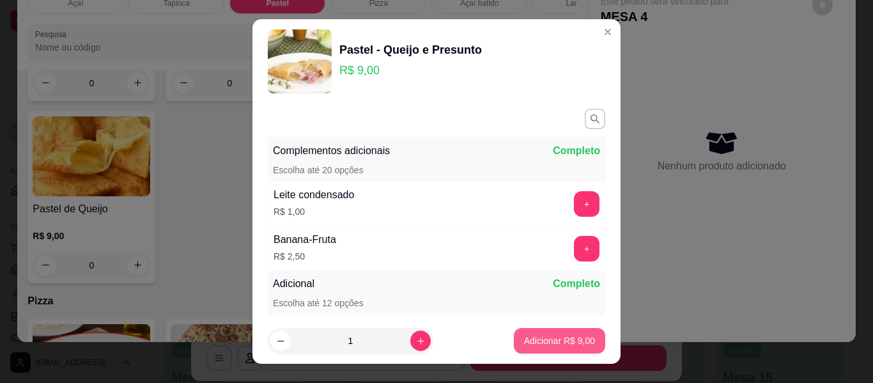
click at [551, 333] on button "Adicionar R$ 9,00" at bounding box center [559, 341] width 91 height 26
type input "1"
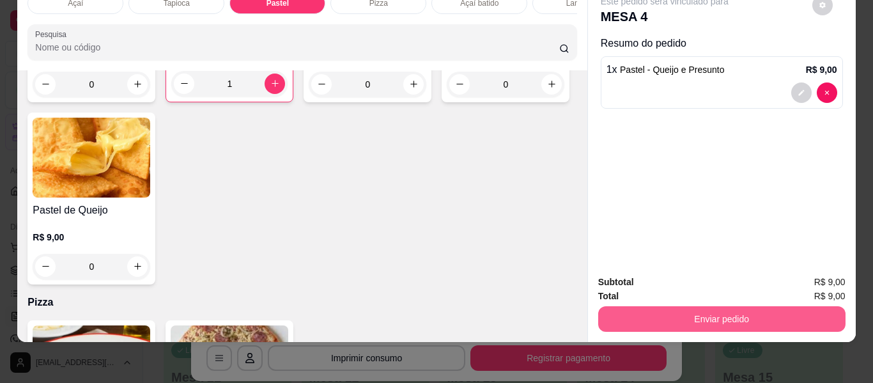
click at [740, 316] on button "Enviar pedido" at bounding box center [721, 319] width 247 height 26
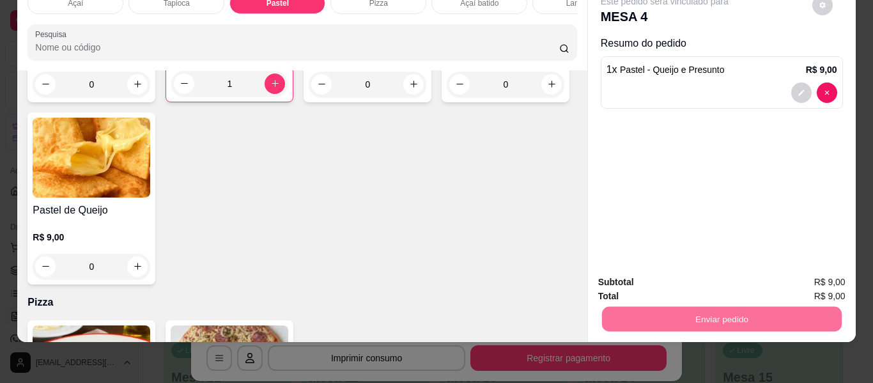
click at [815, 273] on button "Enviar pedido" at bounding box center [812, 277] width 72 height 24
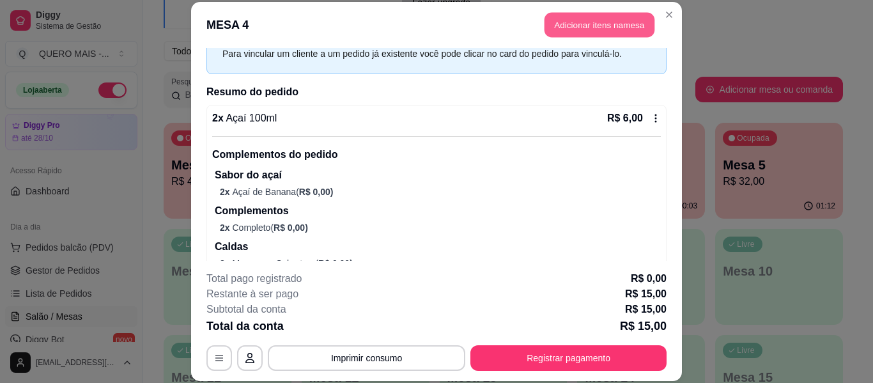
click at [601, 15] on button "Adicionar itens na mesa" at bounding box center [600, 25] width 110 height 25
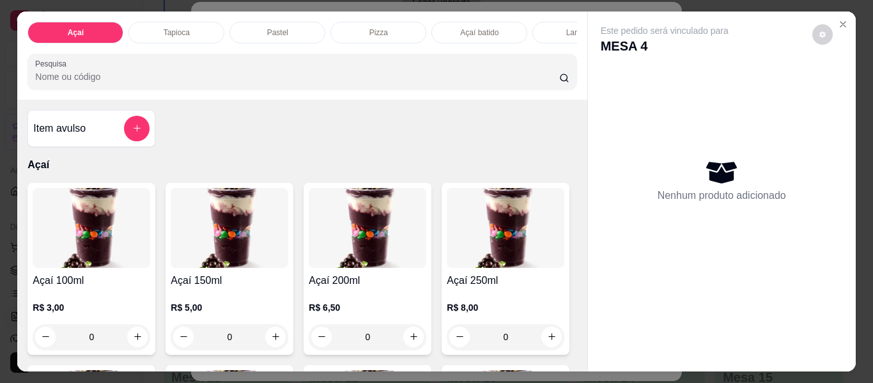
click at [364, 33] on div "Pizza" at bounding box center [379, 33] width 96 height 22
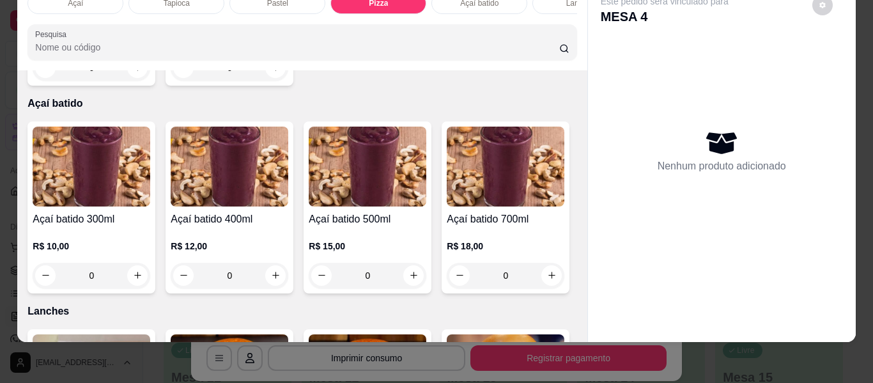
click at [270, 81] on div "0" at bounding box center [230, 68] width 118 height 26
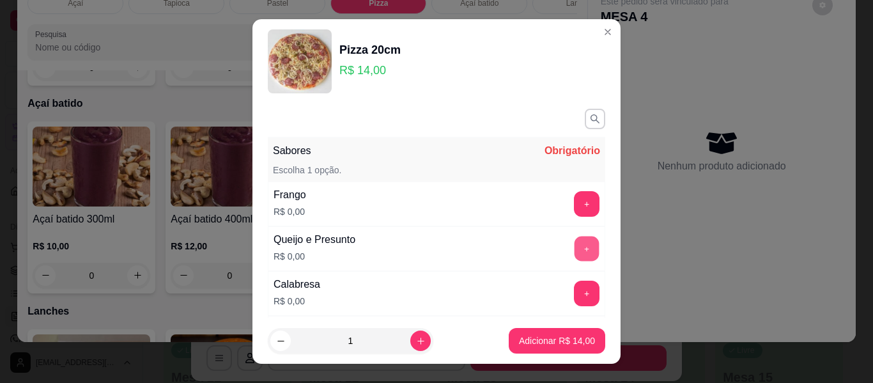
click at [575, 245] on button "+" at bounding box center [587, 249] width 25 height 25
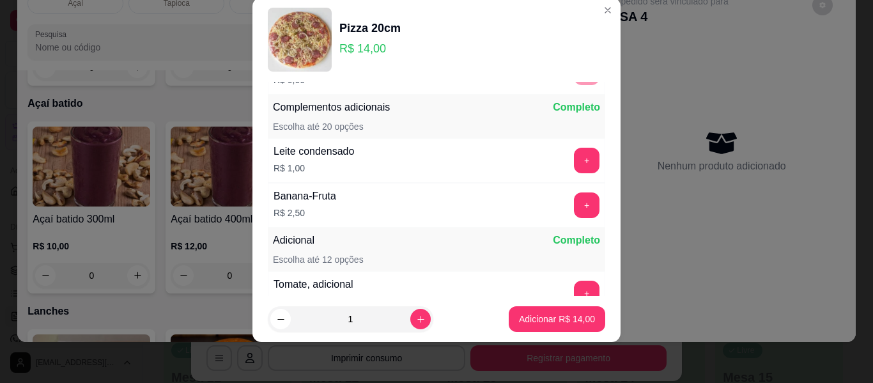
scroll to position [302, 0]
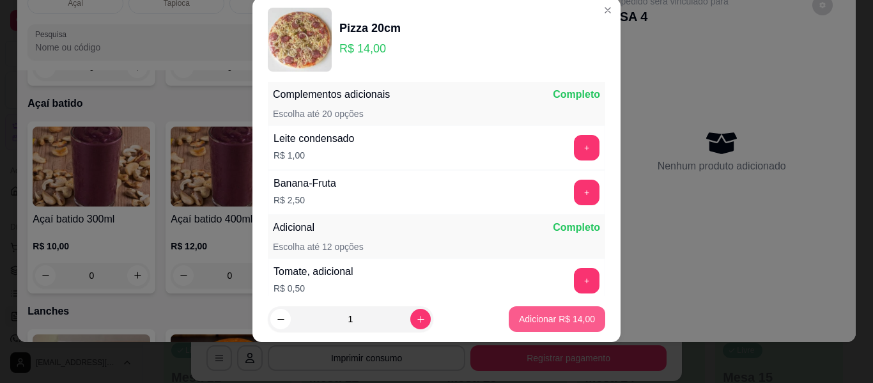
click at [551, 318] on p "Adicionar R$ 14,00" at bounding box center [557, 319] width 76 height 13
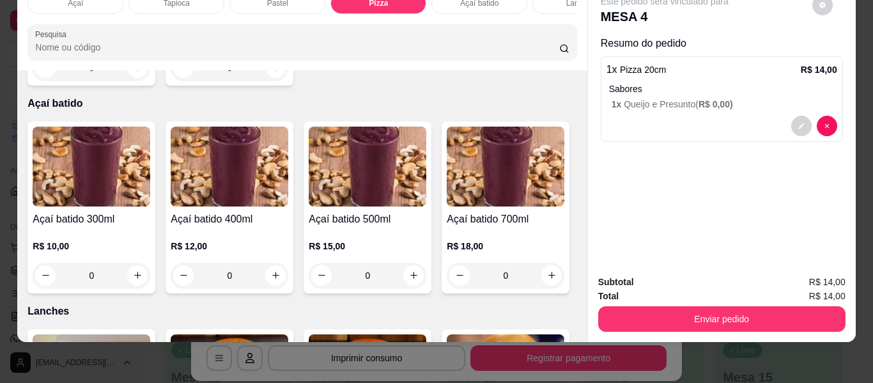
click at [268, 81] on div "0" at bounding box center [230, 68] width 118 height 26
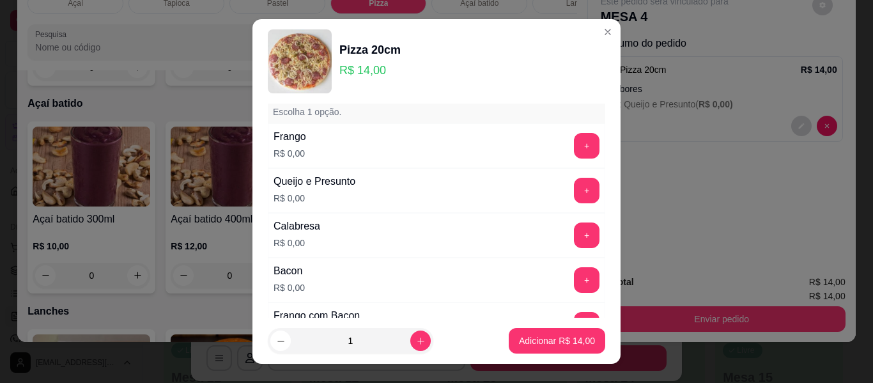
scroll to position [64, 0]
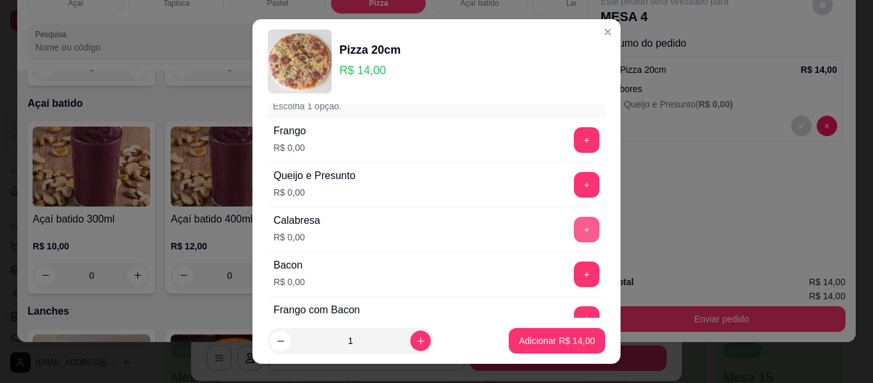
click at [574, 232] on button "+" at bounding box center [587, 230] width 26 height 26
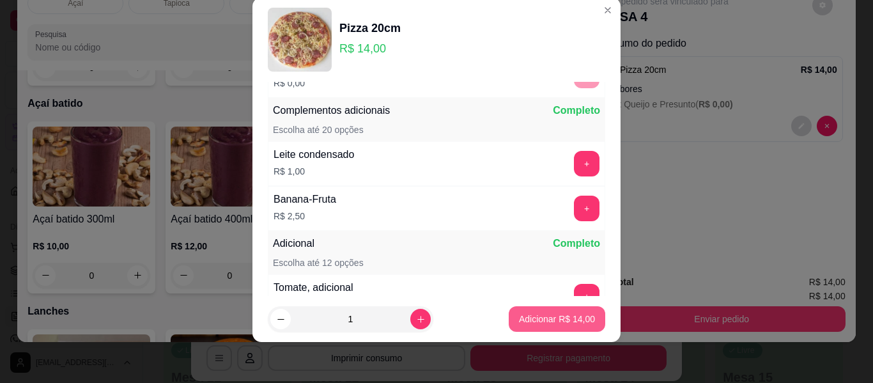
scroll to position [302, 0]
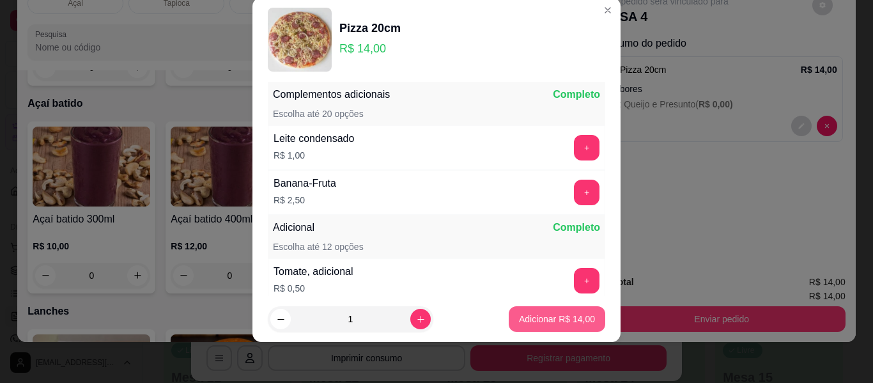
click at [543, 318] on p "Adicionar R$ 14,00" at bounding box center [557, 319] width 76 height 13
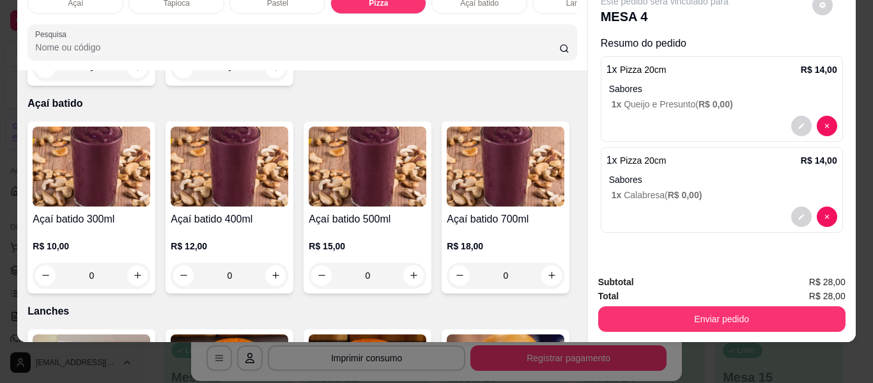
click at [270, 81] on div "0" at bounding box center [230, 68] width 118 height 26
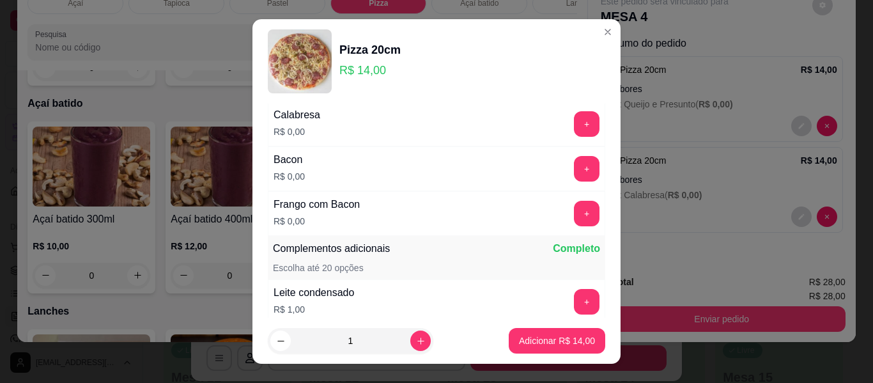
scroll to position [192, 0]
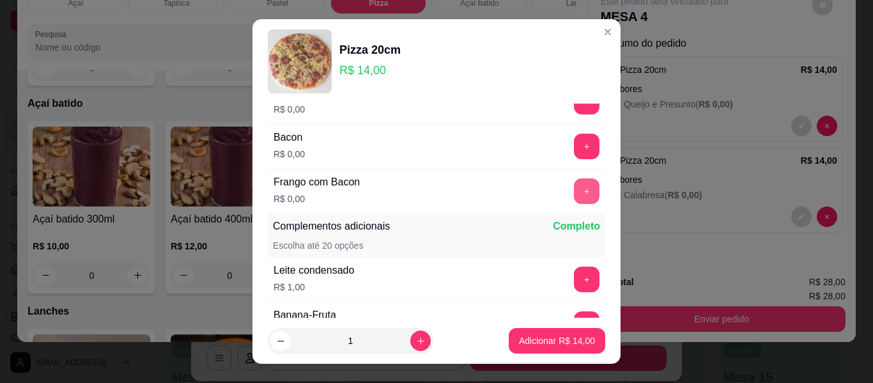
click at [574, 191] on button "+" at bounding box center [587, 191] width 26 height 26
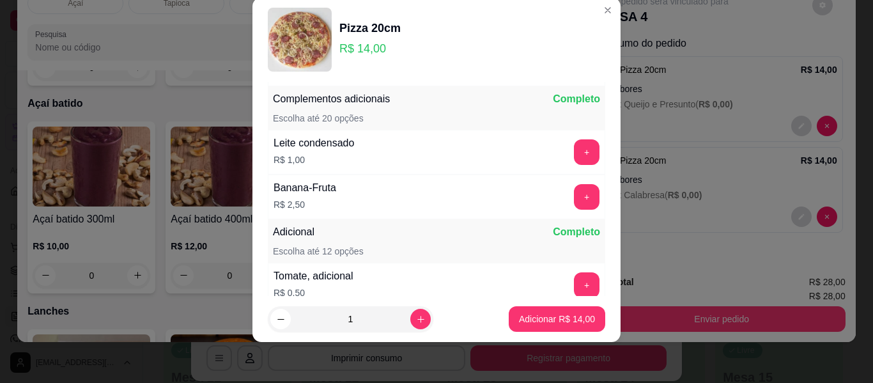
scroll to position [302, 0]
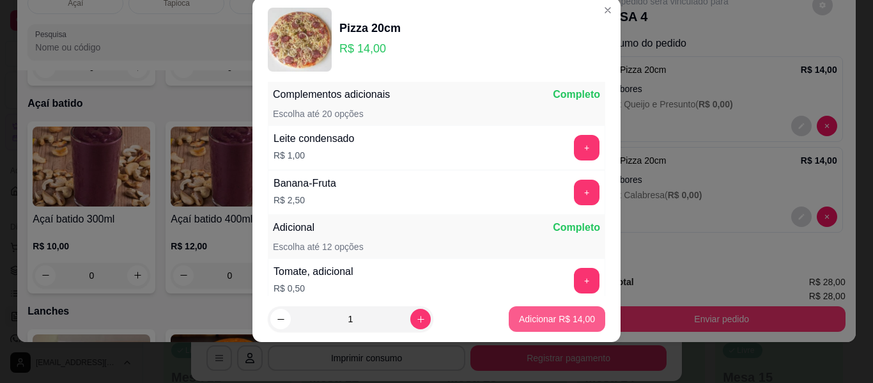
click at [557, 312] on button "Adicionar R$ 14,00" at bounding box center [557, 319] width 97 height 26
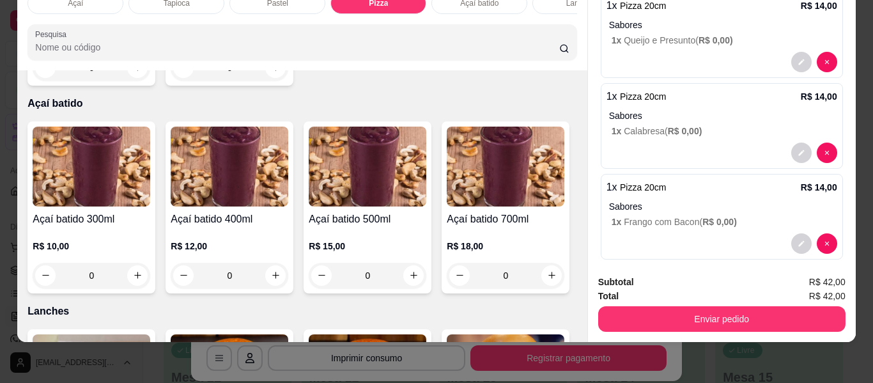
scroll to position [76, 0]
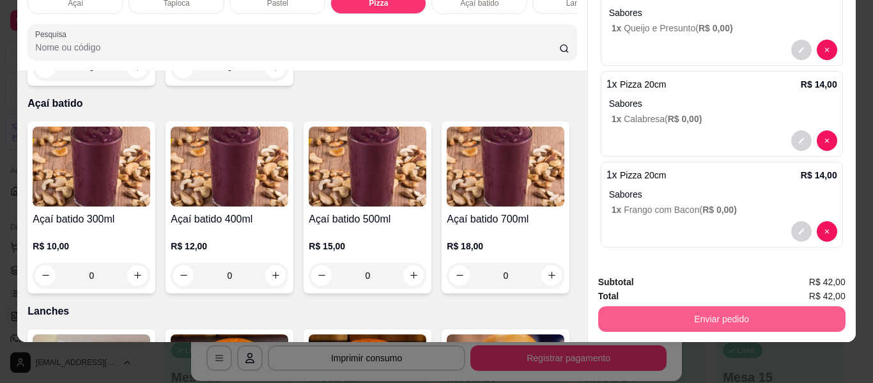
click at [738, 306] on button "Enviar pedido" at bounding box center [721, 319] width 247 height 26
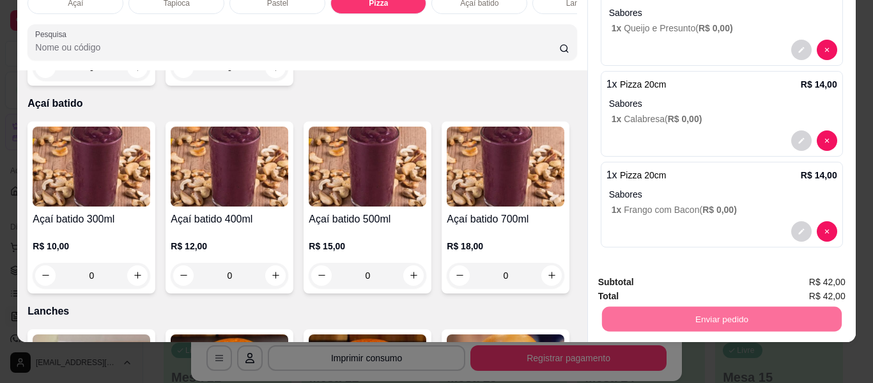
click at [811, 277] on button "Enviar pedido" at bounding box center [812, 277] width 70 height 24
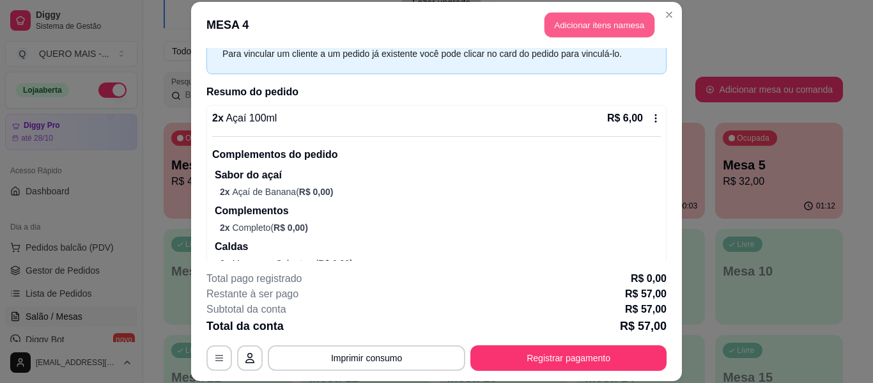
click at [570, 33] on button "Adicionar itens na mesa" at bounding box center [600, 25] width 110 height 25
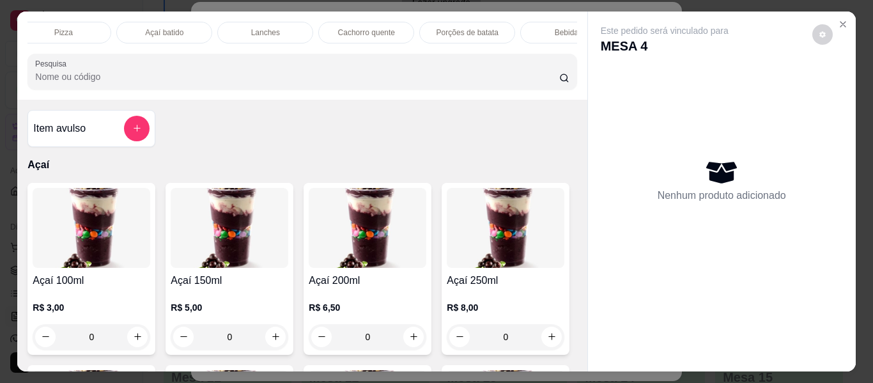
scroll to position [0, 392]
click at [283, 27] on p "Cachorro quente" at bounding box center [290, 32] width 57 height 10
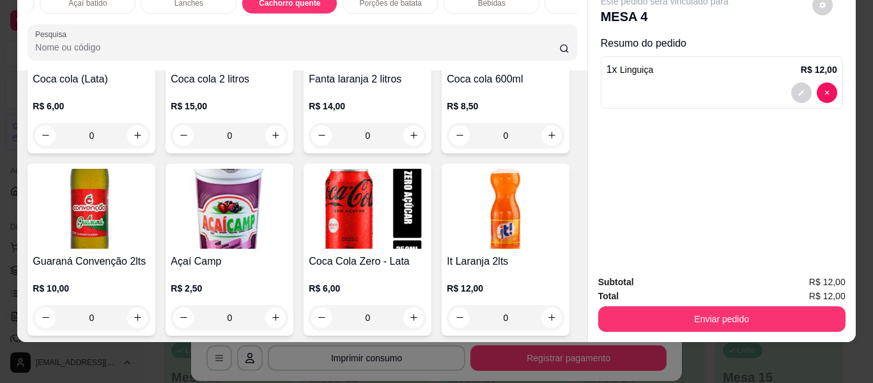
type input "1"
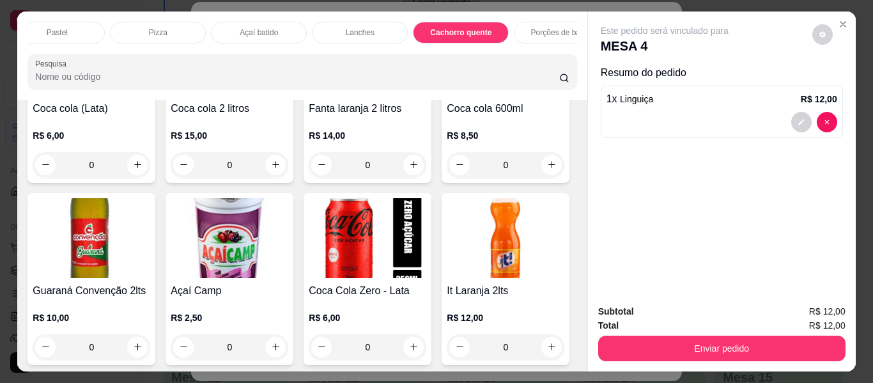
scroll to position [0, 0]
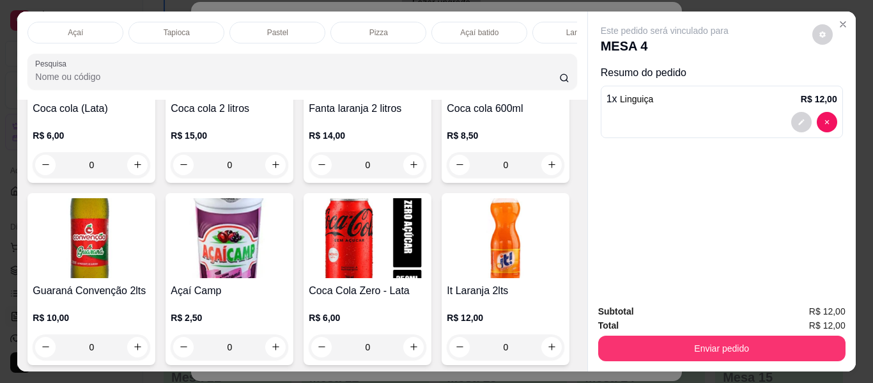
click at [77, 27] on p "Açaí" at bounding box center [75, 32] width 15 height 10
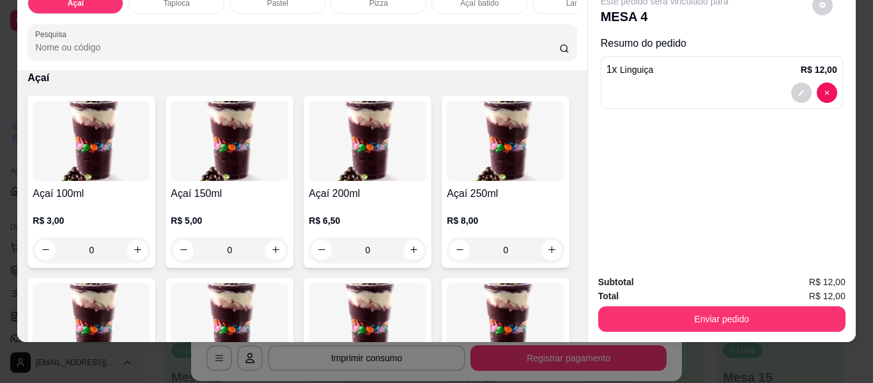
scroll to position [249, 0]
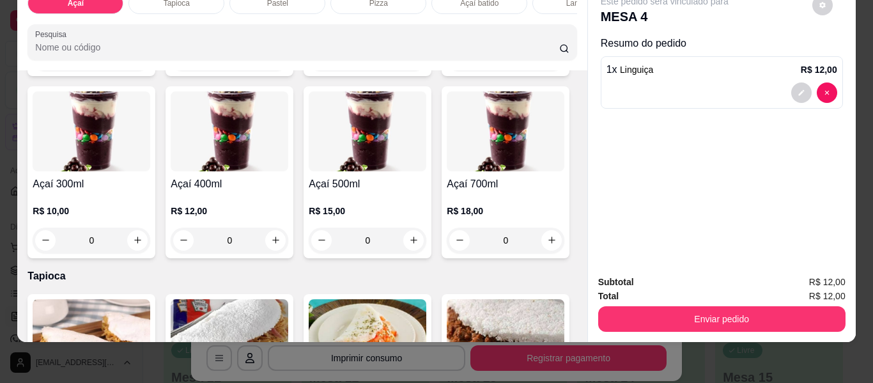
click at [288, 242] on div "0" at bounding box center [230, 241] width 118 height 26
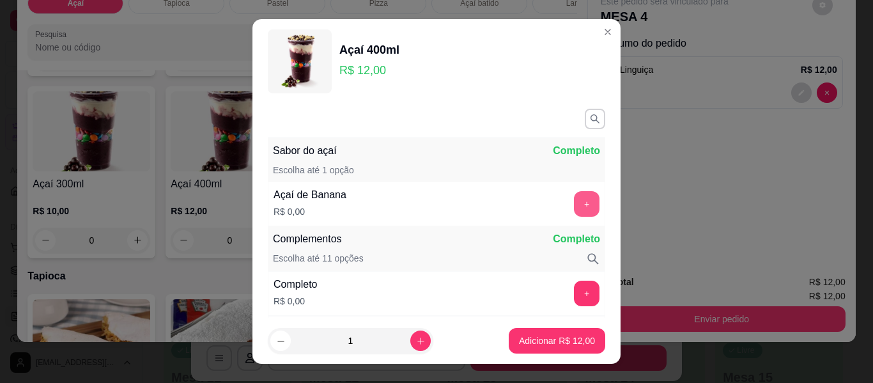
click at [574, 197] on button "+" at bounding box center [587, 204] width 26 height 26
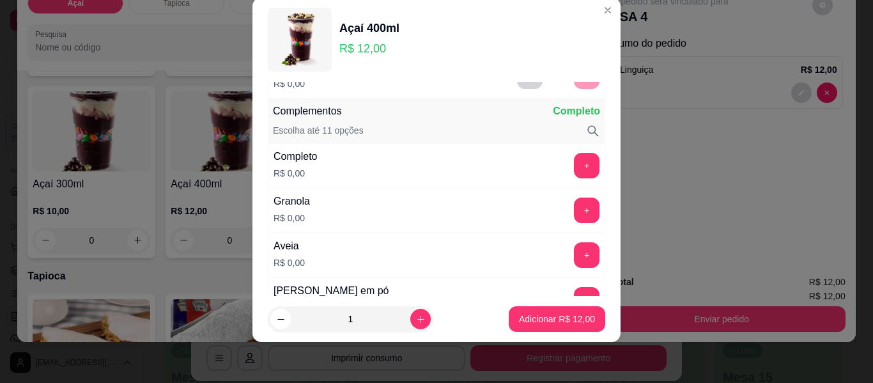
scroll to position [123, 0]
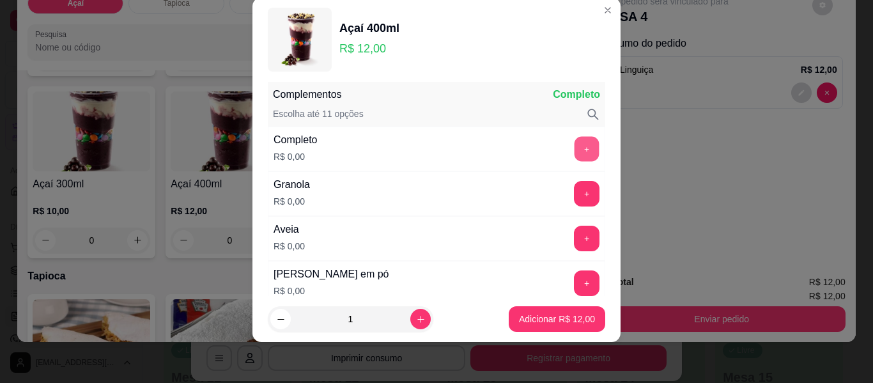
click at [575, 156] on button "+" at bounding box center [587, 149] width 25 height 25
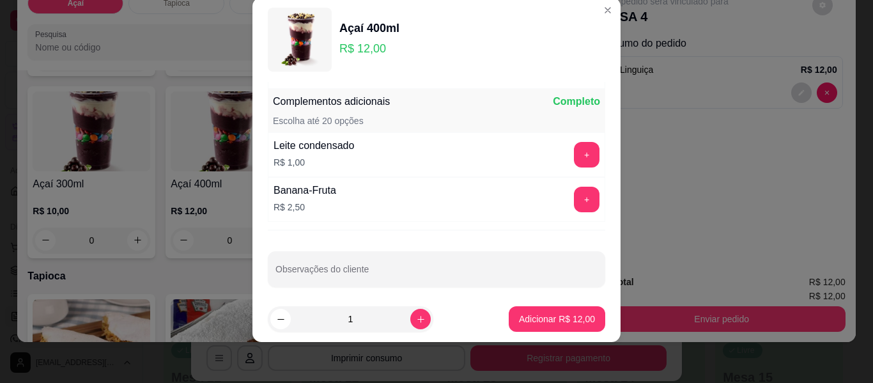
scroll to position [1019, 0]
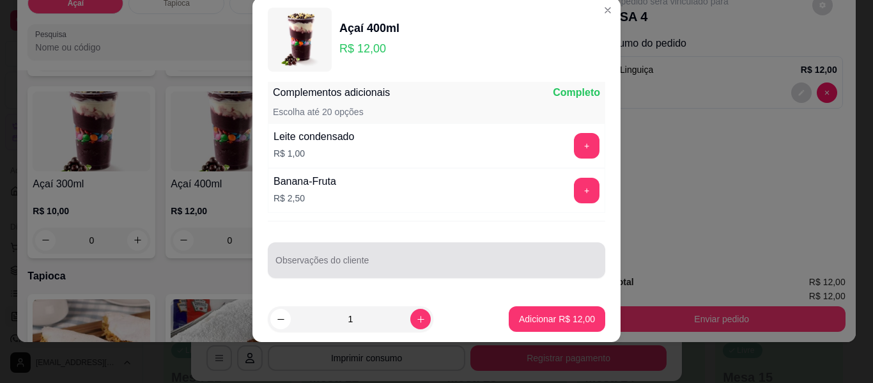
click at [487, 257] on div at bounding box center [437, 260] width 322 height 26
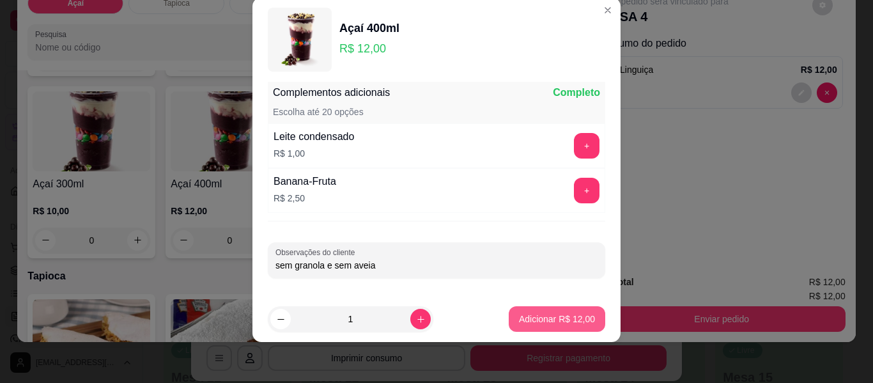
type input "sem granola e sem aveia"
click at [529, 316] on p "Adicionar R$ 12,00" at bounding box center [557, 319] width 76 height 13
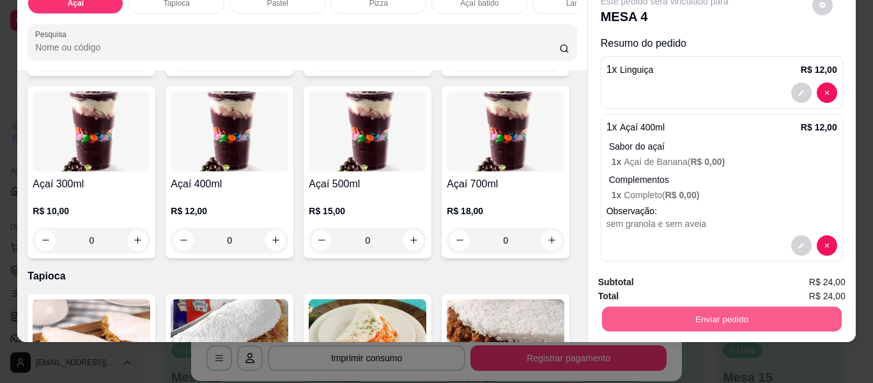
click at [668, 309] on button "Enviar pedido" at bounding box center [722, 319] width 240 height 25
click at [799, 281] on button "Enviar pedido" at bounding box center [812, 277] width 72 height 24
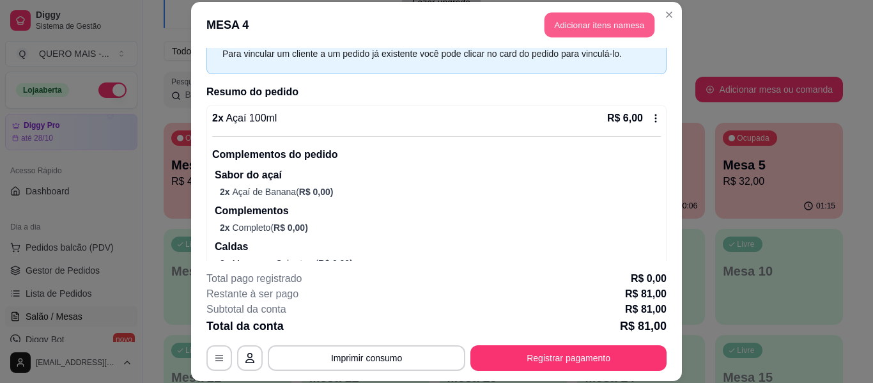
click at [591, 33] on button "Adicionar itens na mesa" at bounding box center [600, 25] width 110 height 25
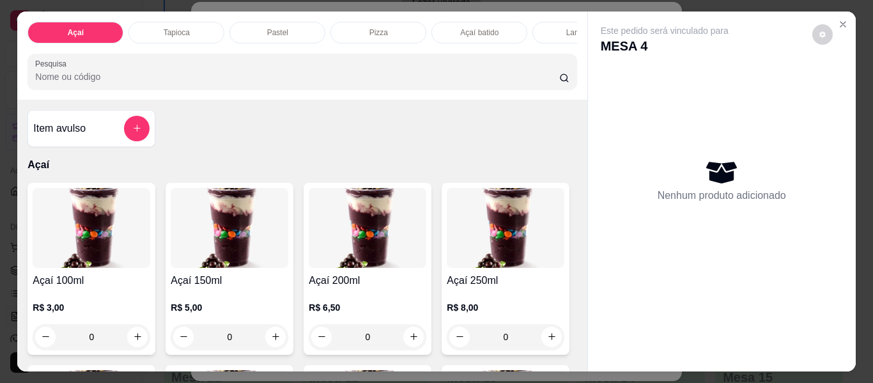
scroll to position [0, 557]
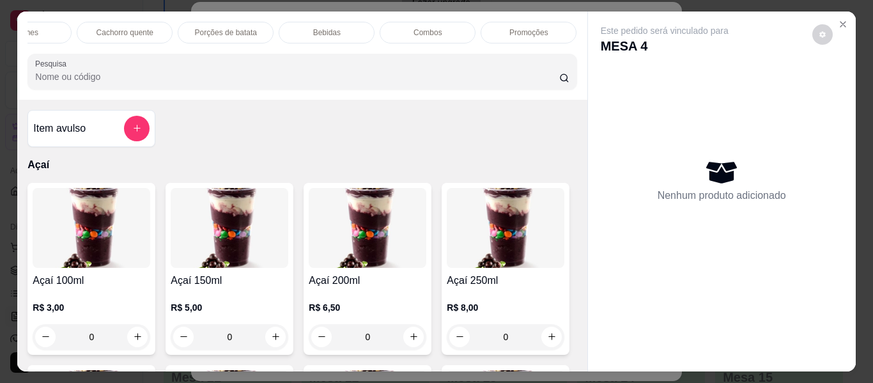
click at [335, 28] on p "Bebidas" at bounding box center [326, 32] width 27 height 10
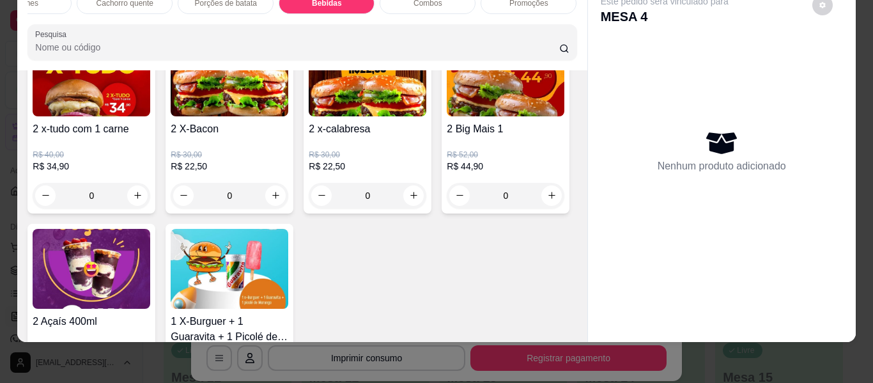
scroll to position [3559, 0]
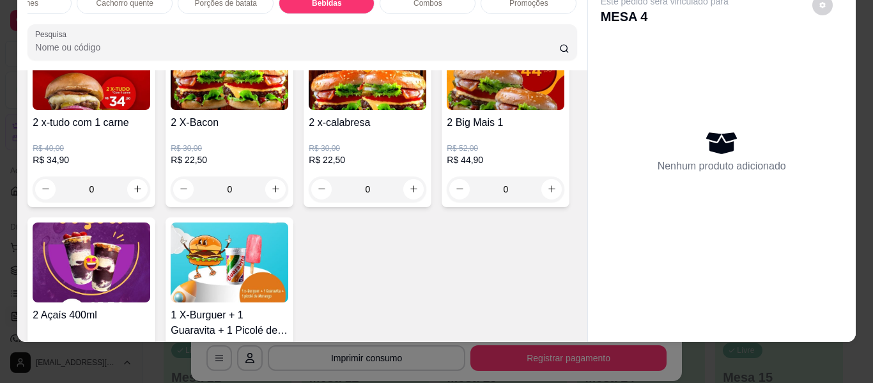
type input "1"
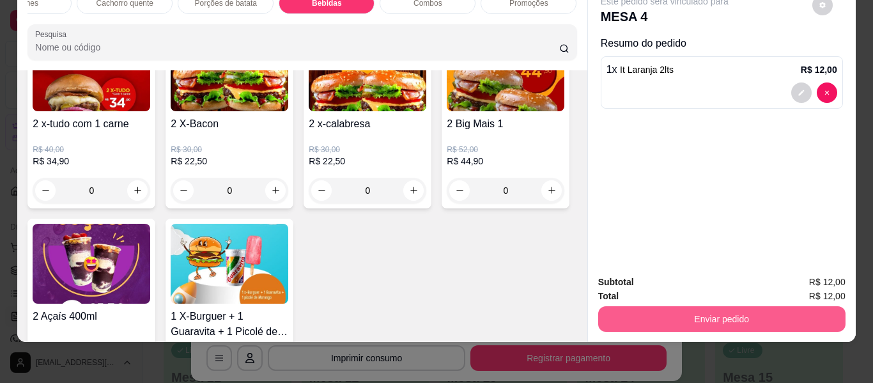
click at [689, 307] on button "Enviar pedido" at bounding box center [721, 319] width 247 height 26
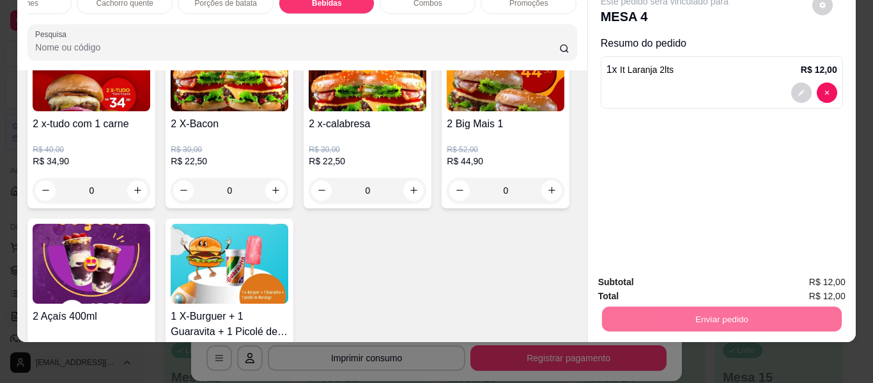
click at [801, 269] on button "Enviar pedido" at bounding box center [812, 277] width 72 height 24
